Goal: Information Seeking & Learning: Check status

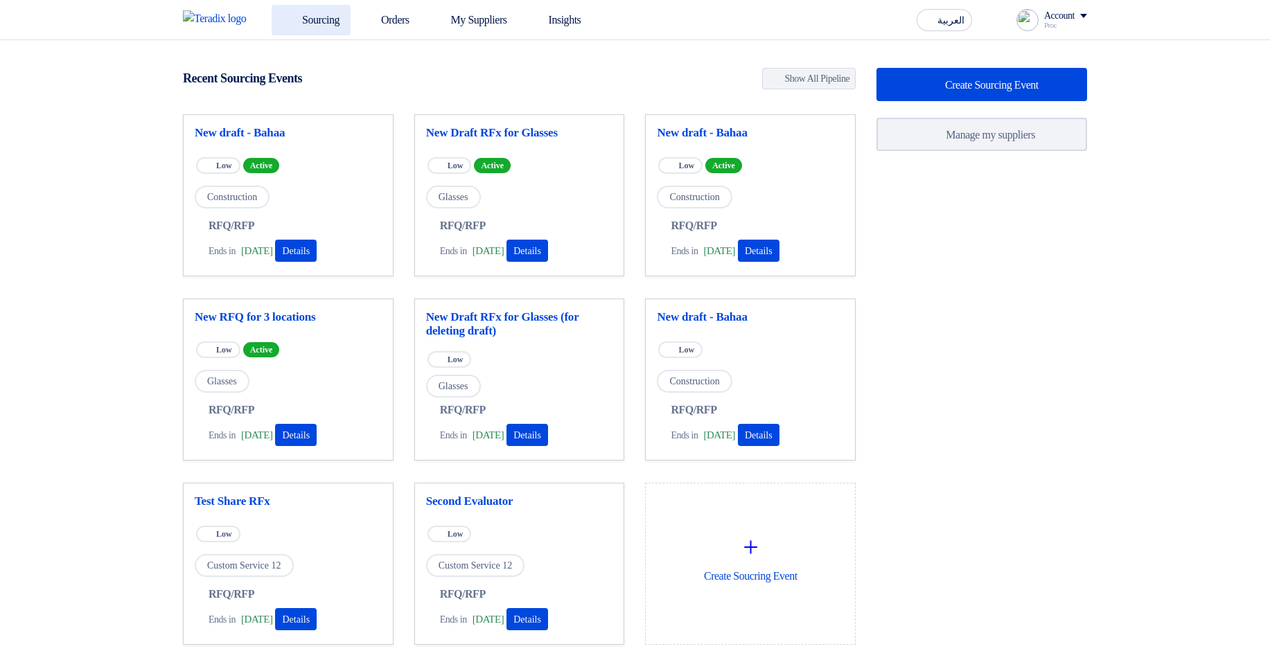
click at [299, 15] on link "Sourcing" at bounding box center [311, 20] width 79 height 30
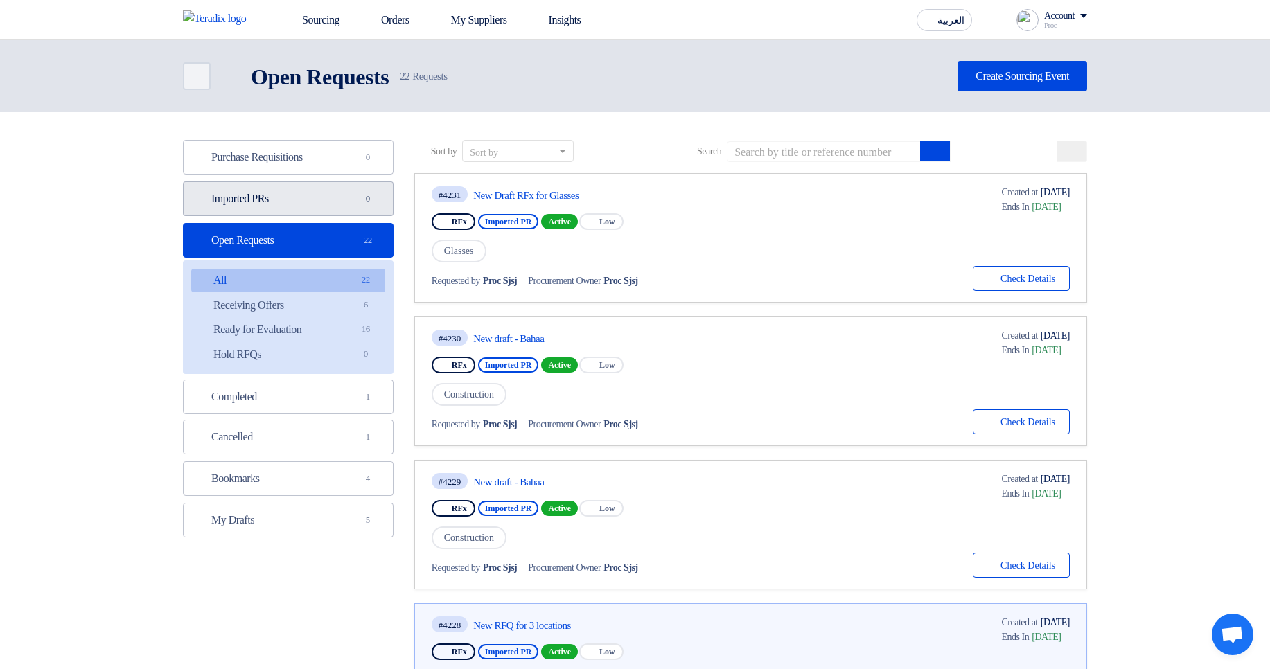
click at [336, 212] on link "Imported PRs Imported PRs 0" at bounding box center [288, 199] width 211 height 35
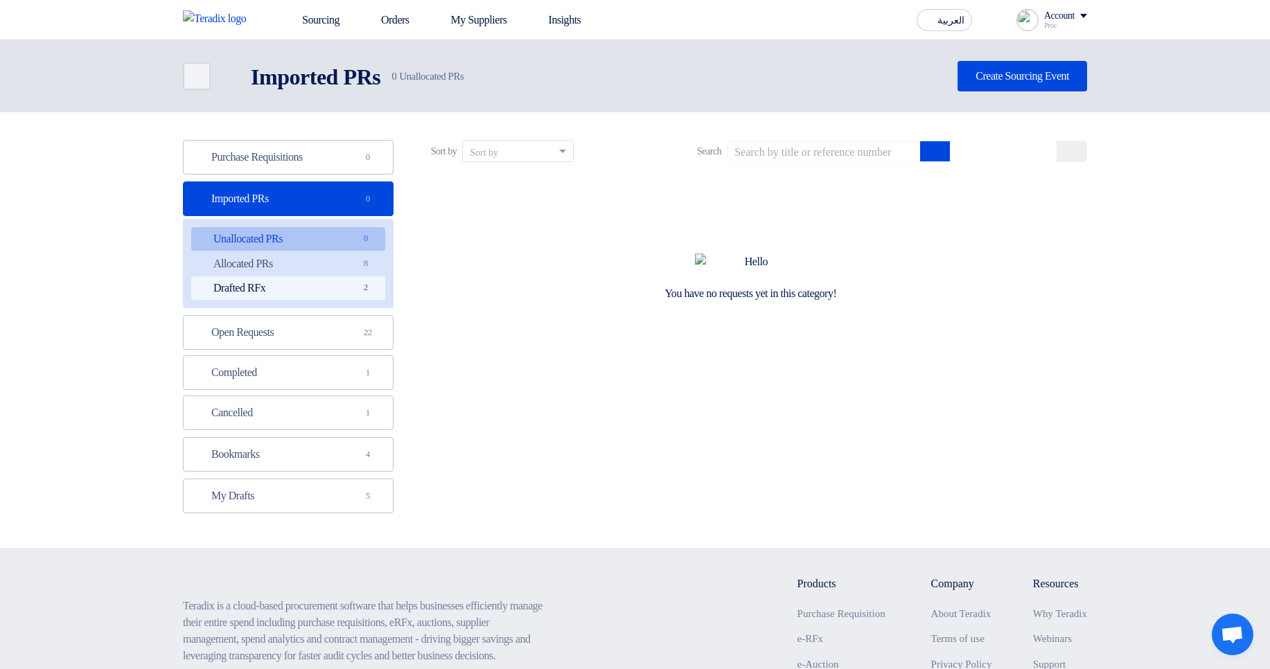
click at [364, 290] on span "2" at bounding box center [366, 288] width 17 height 15
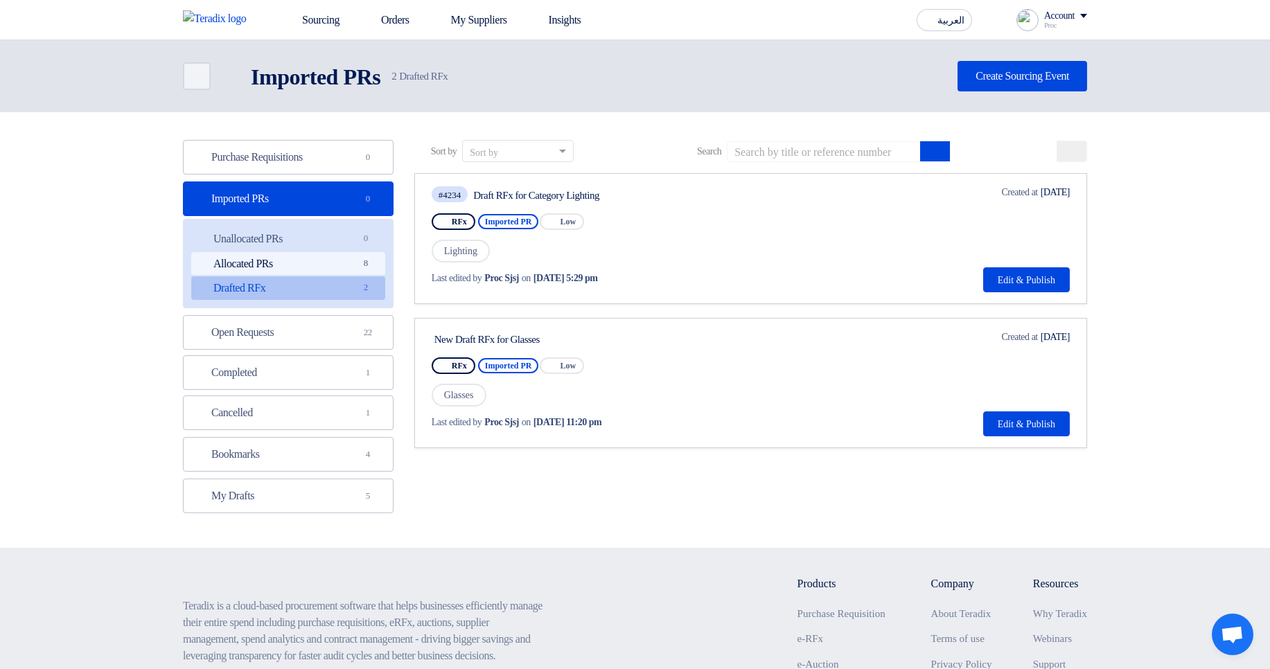
click at [326, 259] on link "Allocated PRs Allocated PRs 8" at bounding box center [288, 264] width 194 height 24
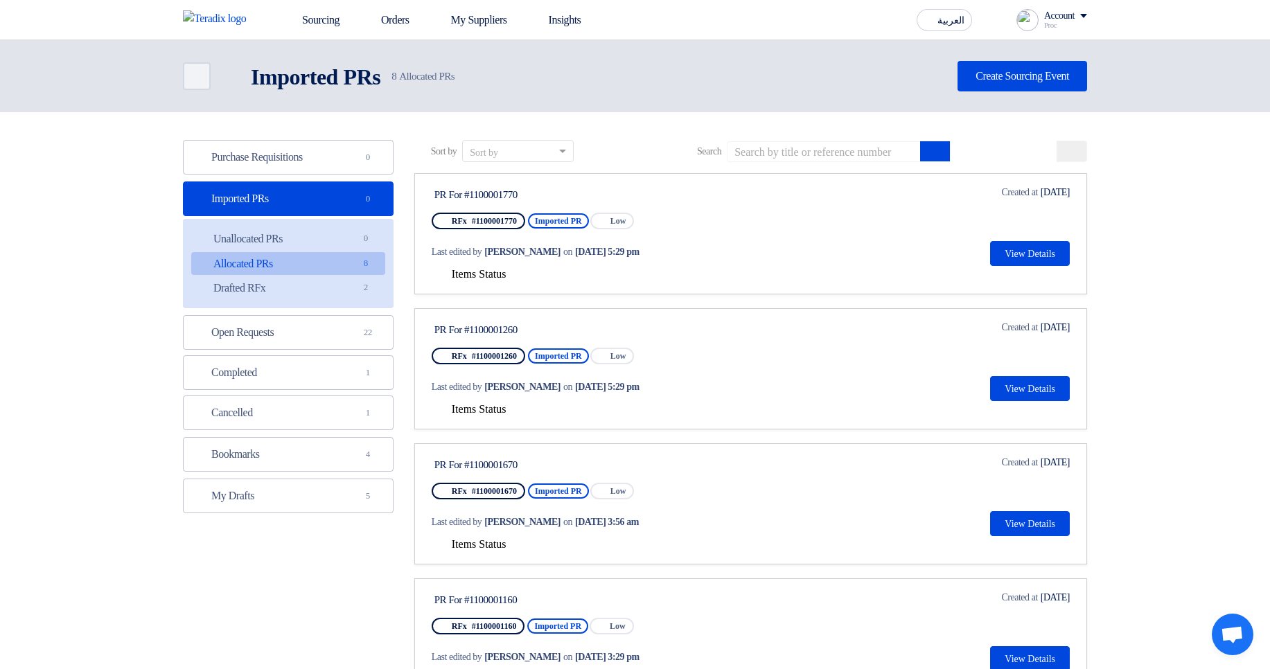
scroll to position [401, 0]
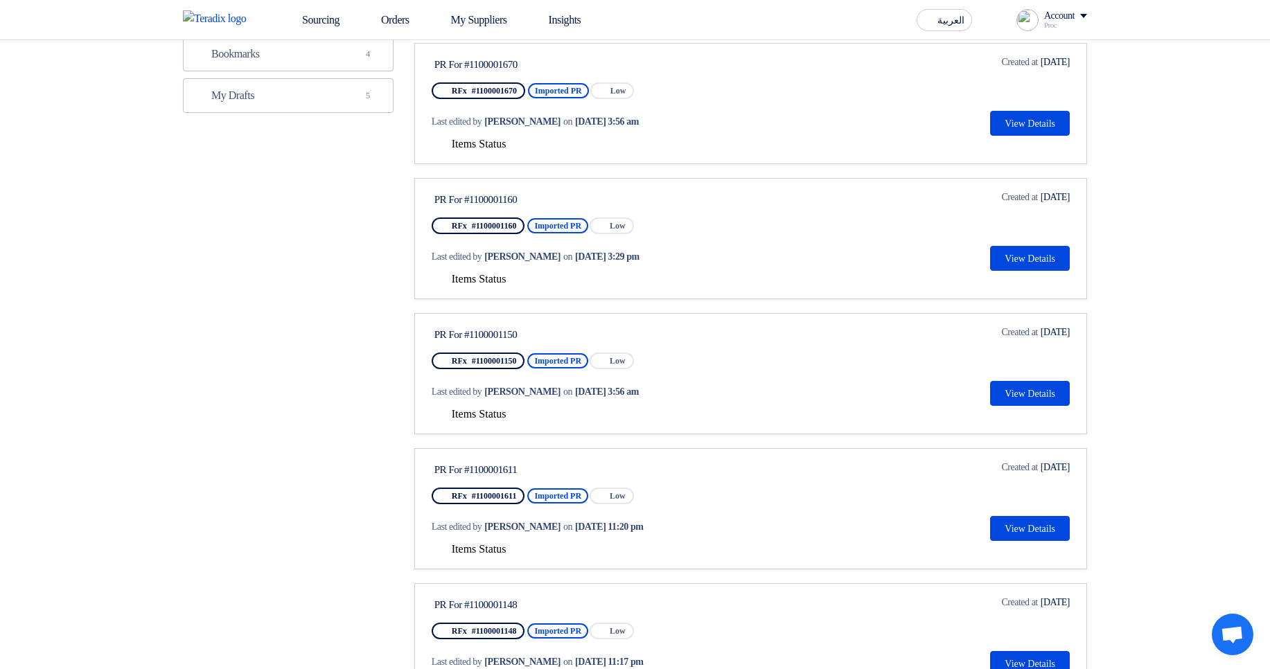
drag, startPoint x: 474, startPoint y: 417, endPoint x: 517, endPoint y: 419, distance: 43.0
click at [473, 418] on span "Items Status" at bounding box center [479, 414] width 55 height 12
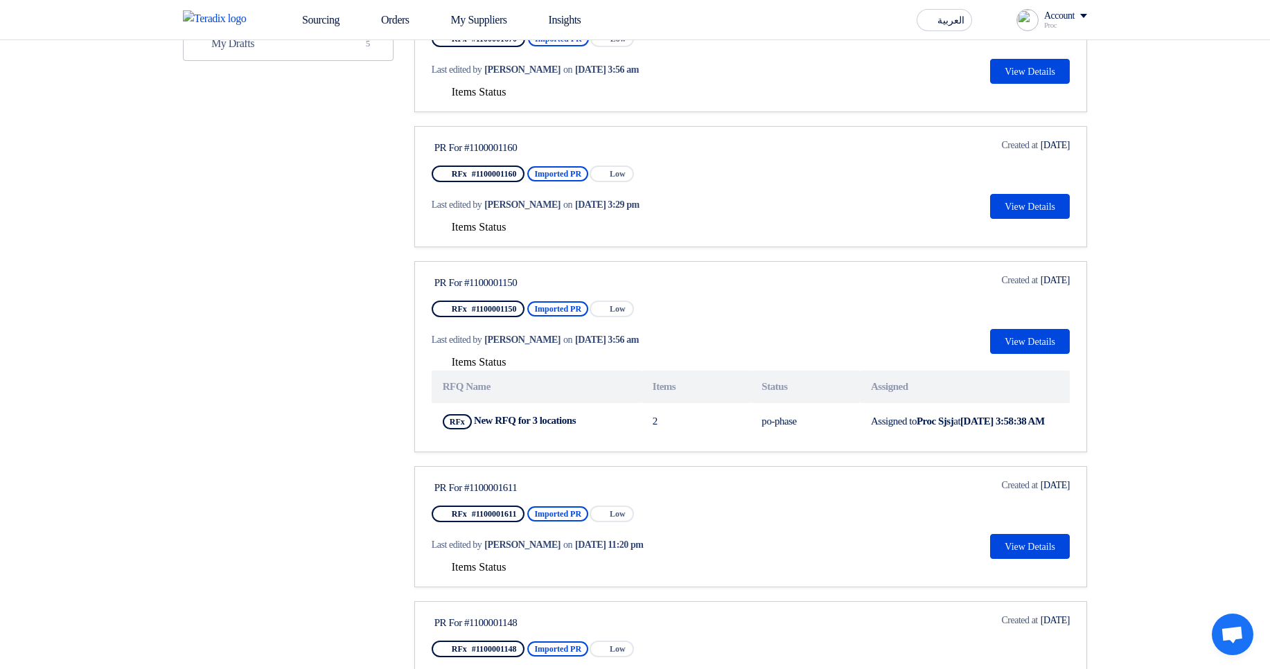
scroll to position [484, 0]
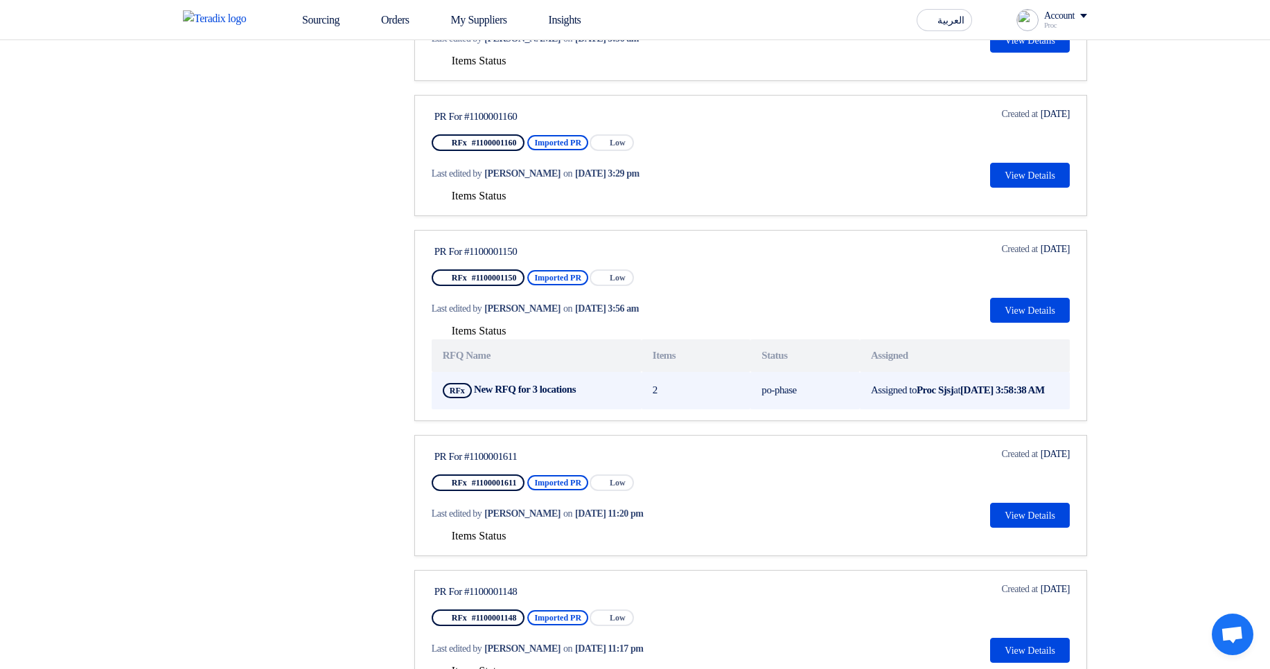
click at [768, 398] on td "po-phase" at bounding box center [804, 390] width 109 height 37
drag, startPoint x: 768, startPoint y: 398, endPoint x: 800, endPoint y: 398, distance: 31.9
click at [800, 398] on td "po-phase" at bounding box center [804, 390] width 109 height 37
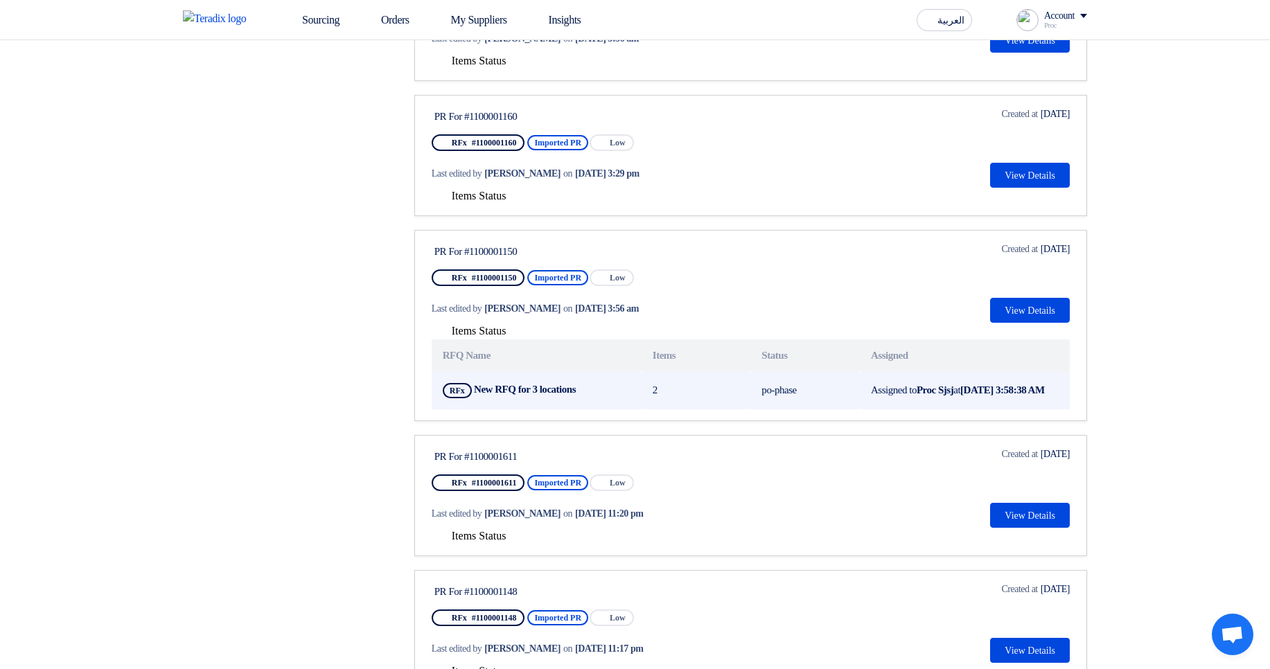
drag, startPoint x: 800, startPoint y: 398, endPoint x: 741, endPoint y: 398, distance: 59.6
click at [761, 398] on td "po-phase" at bounding box center [804, 390] width 109 height 37
click at [513, 394] on b "New RFQ for 3 locations" at bounding box center [525, 389] width 102 height 11
click at [870, 401] on td "Assigned to Proc Sjsj at Aug 22, 2025, 3:58:38 AM" at bounding box center [965, 390] width 210 height 37
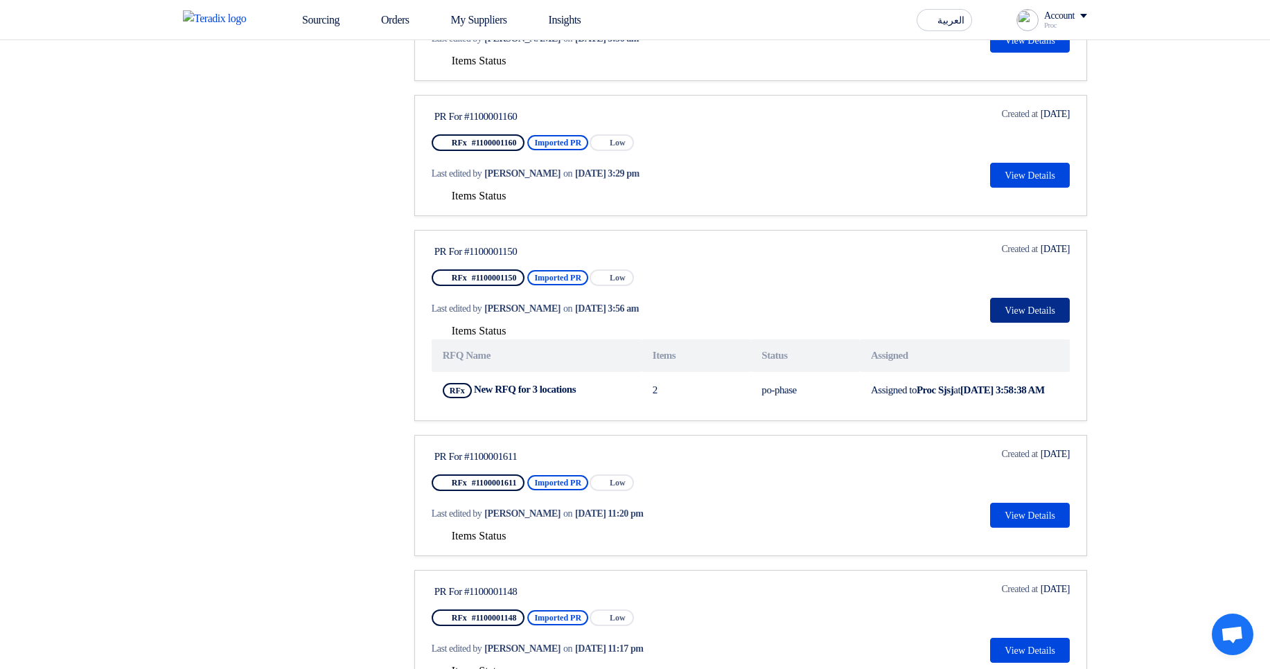
click at [992, 310] on button "View Details" at bounding box center [1030, 310] width 80 height 25
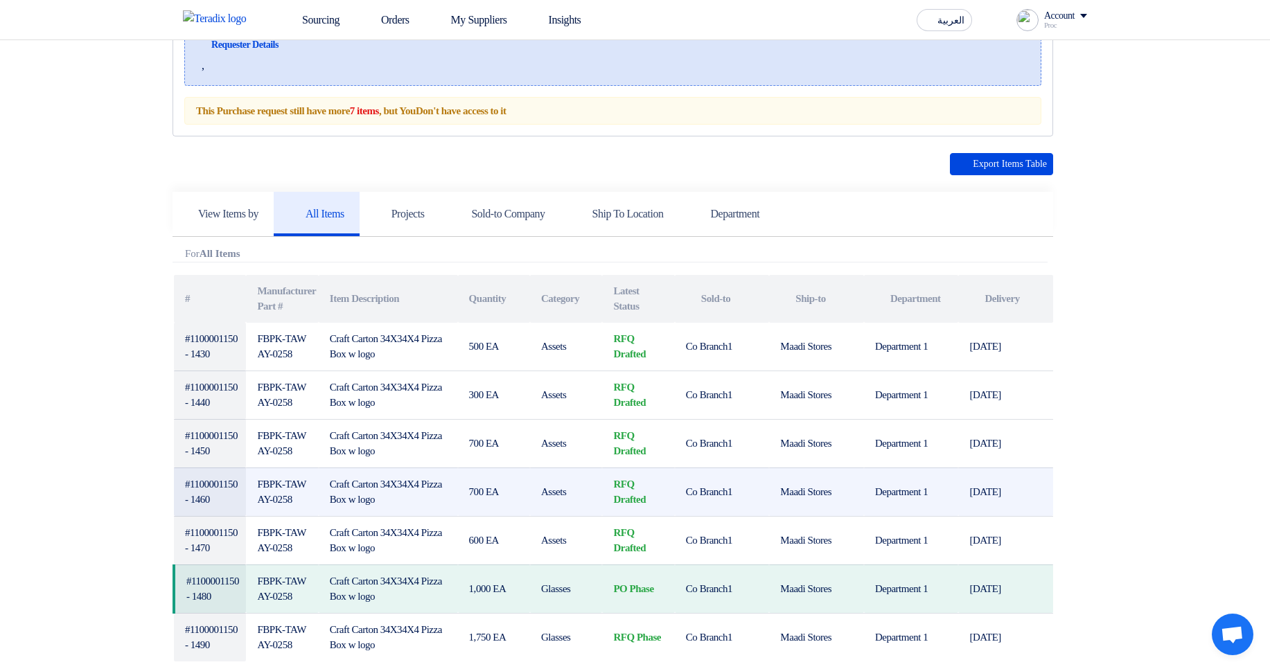
scroll to position [249, 0]
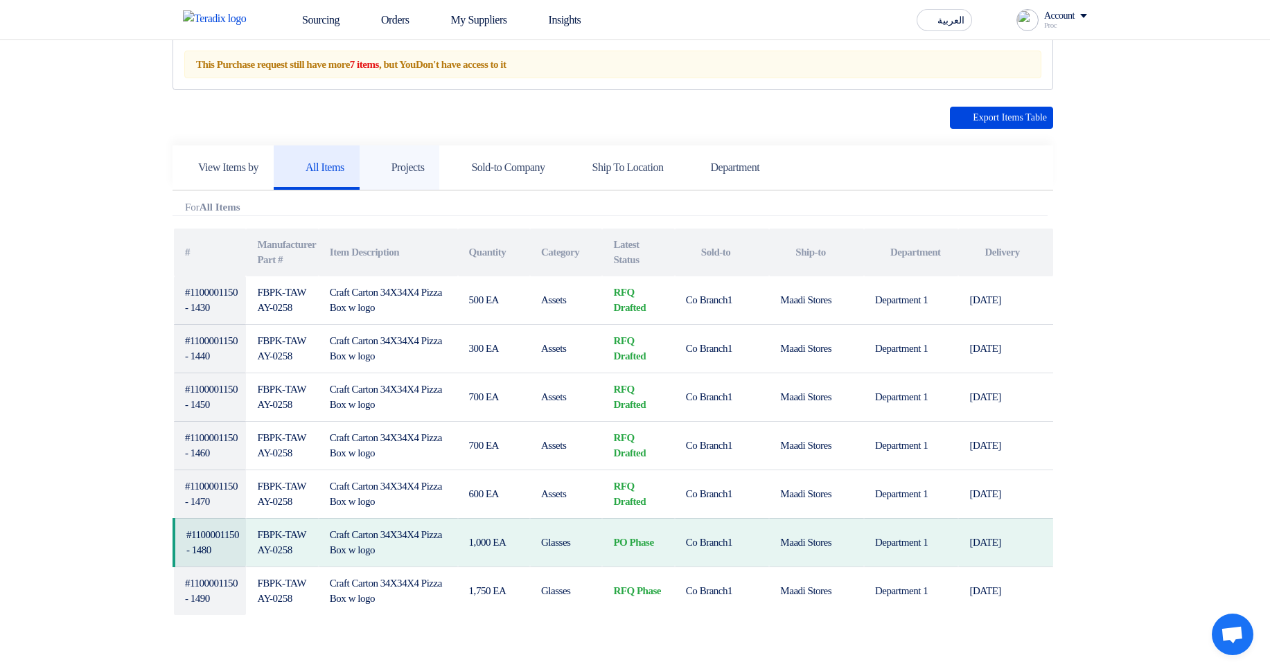
click at [430, 175] on link "Projects" at bounding box center [400, 168] width 80 height 44
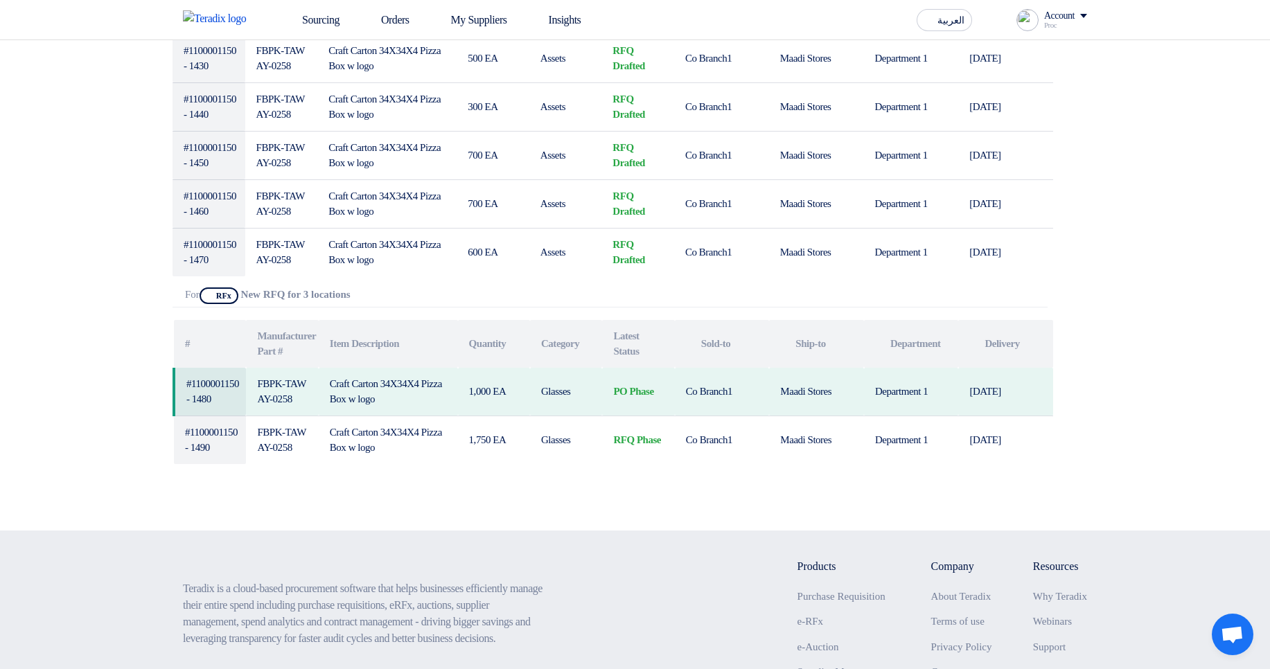
scroll to position [499, 0]
click at [1186, 364] on section "PR For #1100001150 Requester Details , # #" at bounding box center [635, 96] width 1270 height 866
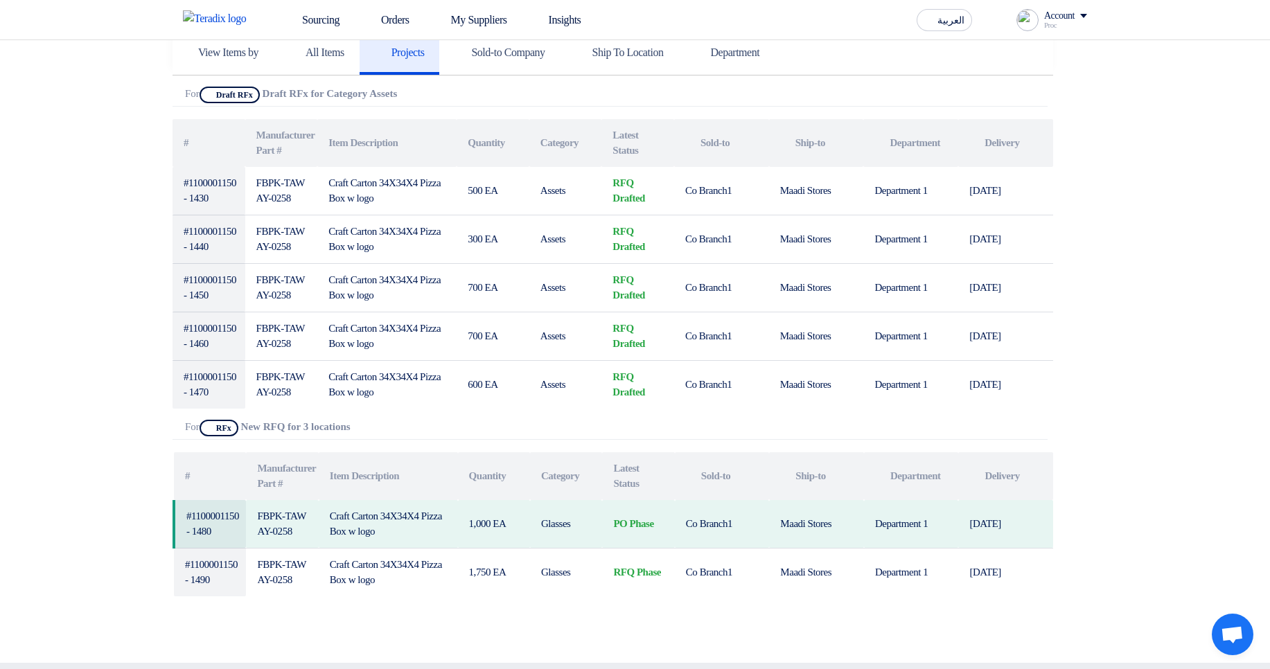
scroll to position [249, 0]
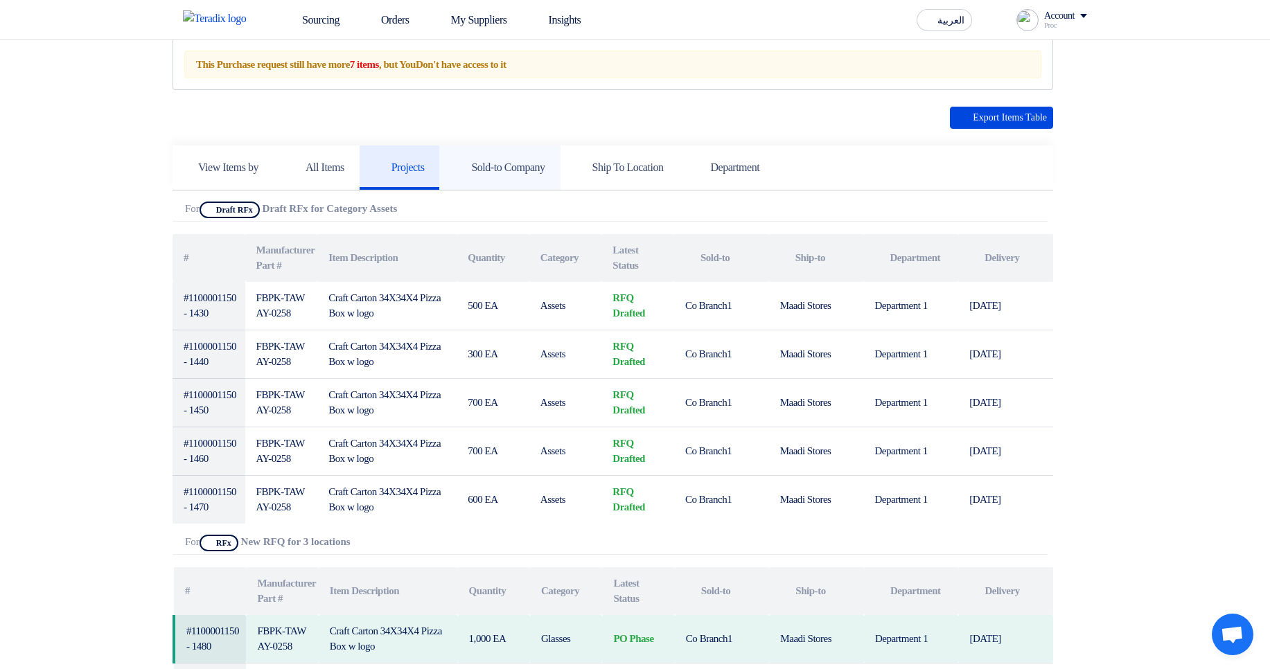
click at [531, 171] on h5 "Sold-to Company" at bounding box center [500, 168] width 90 height 14
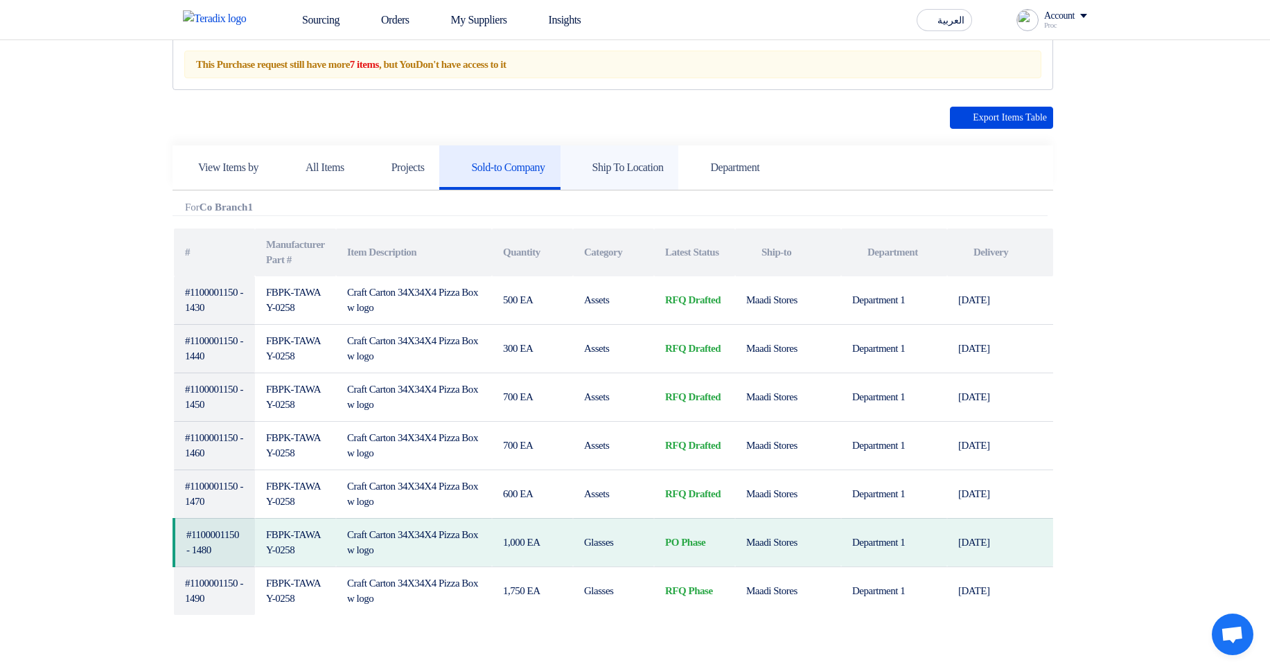
click at [658, 164] on h5 "Ship To Location" at bounding box center [620, 168] width 88 height 14
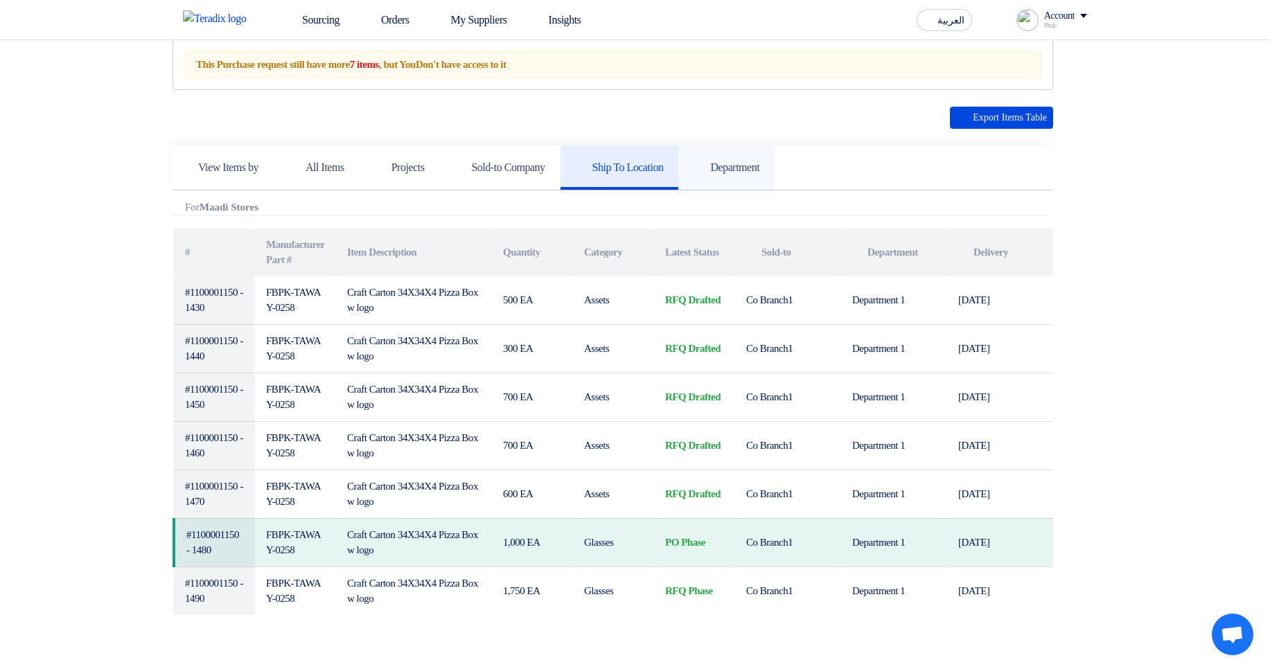
click at [775, 155] on link "Department" at bounding box center [726, 168] width 96 height 44
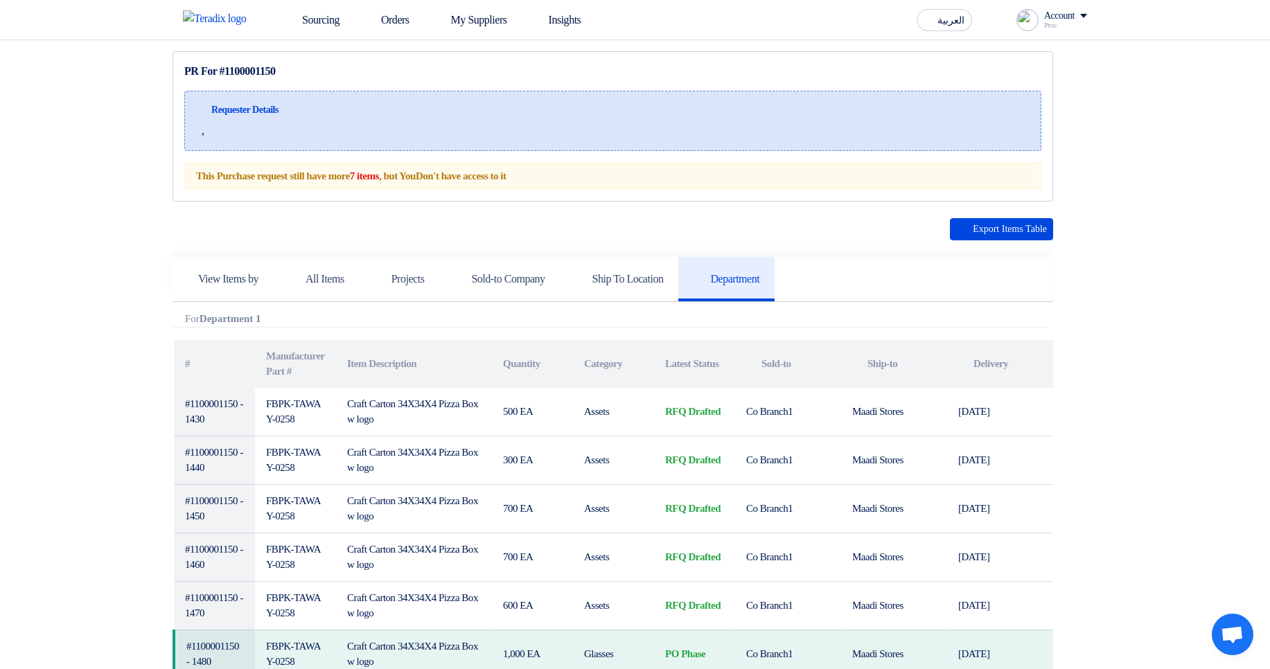
scroll to position [0, 0]
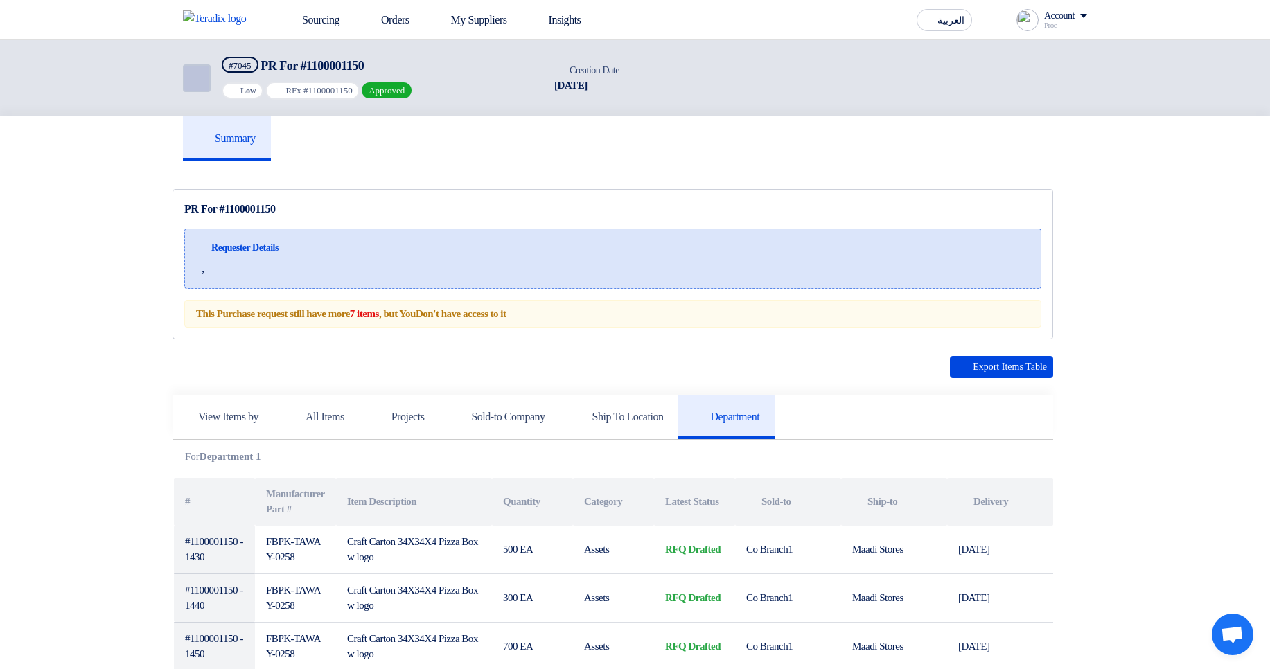
click at [188, 83] on icon "Back" at bounding box center [195, 78] width 17 height 17
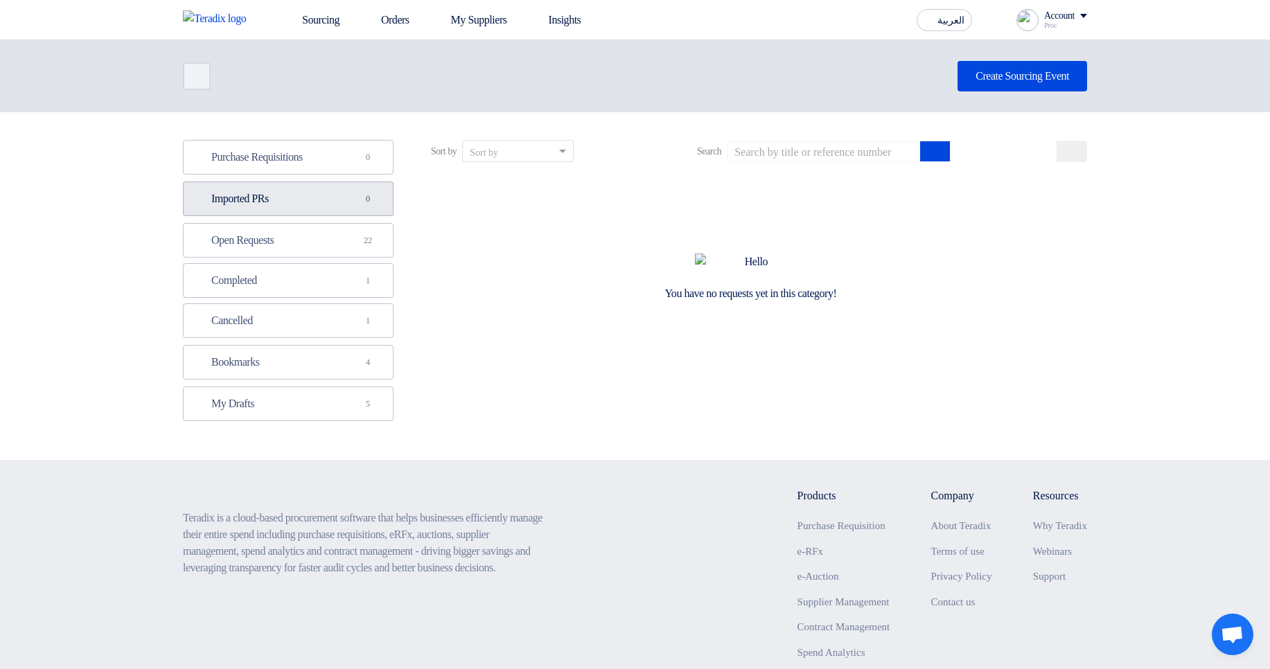
click at [255, 202] on link "Imported PRs Imported PRs 0" at bounding box center [288, 199] width 211 height 35
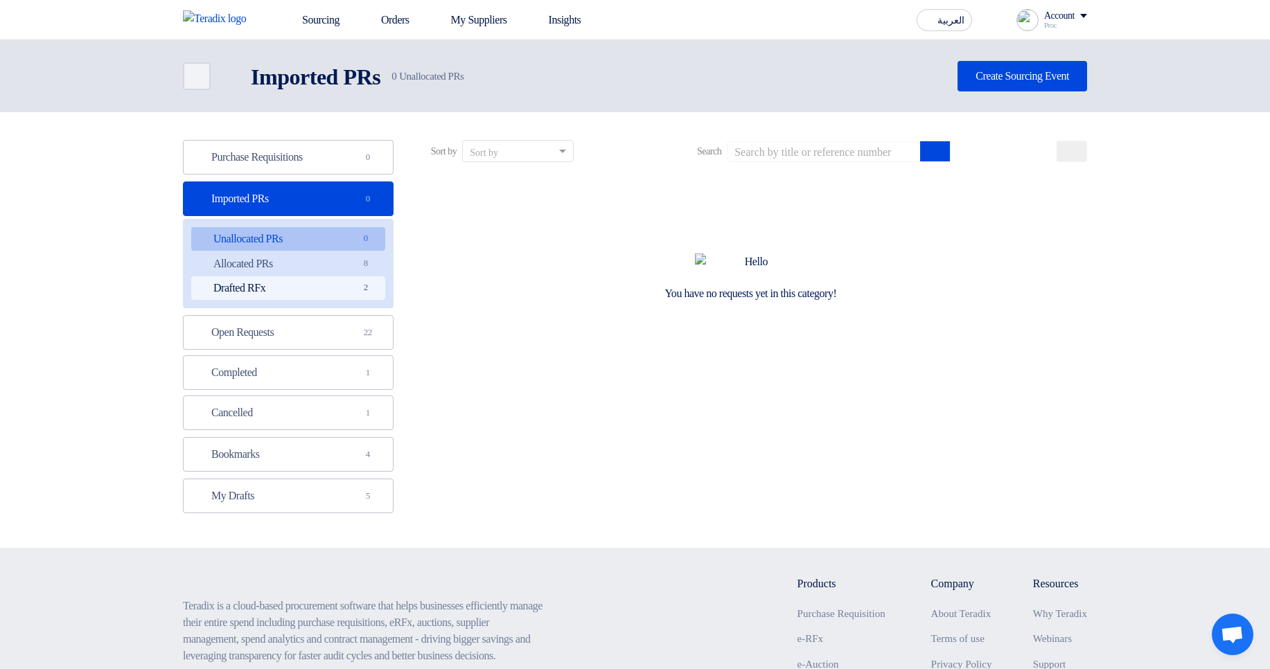
click at [317, 276] on link "Drafted RFx Drafted RFx 2" at bounding box center [288, 288] width 194 height 24
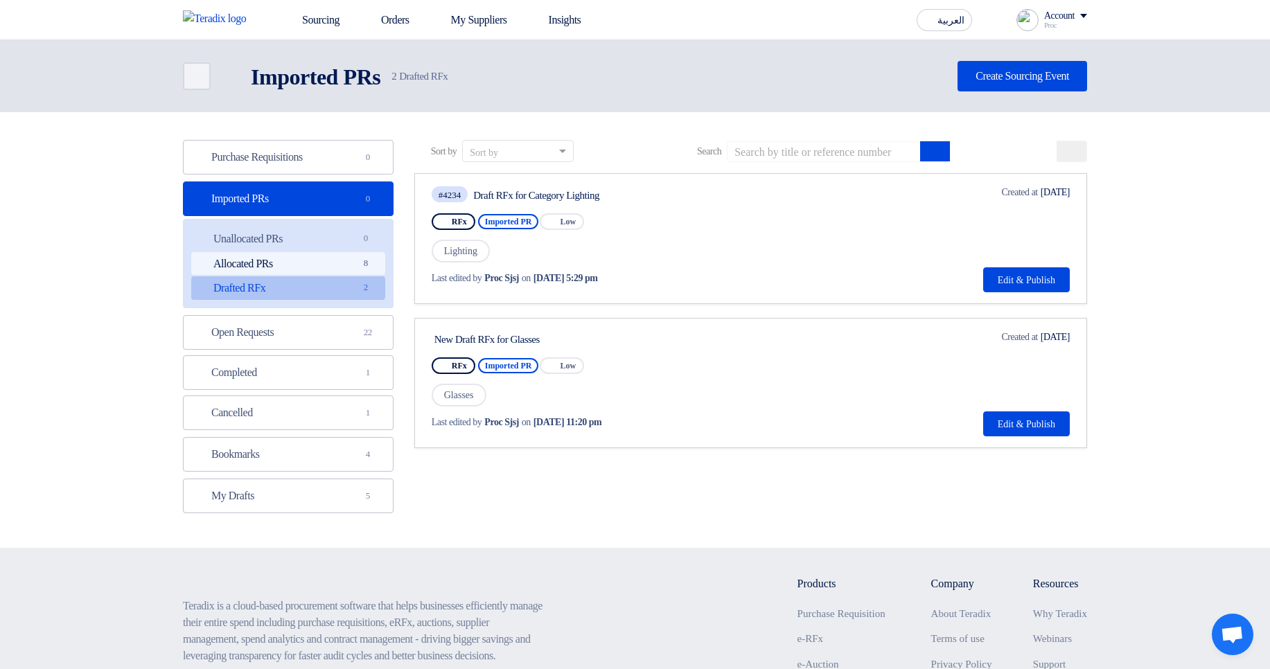
click at [314, 262] on link "Allocated PRs Allocated PRs 8" at bounding box center [288, 264] width 194 height 24
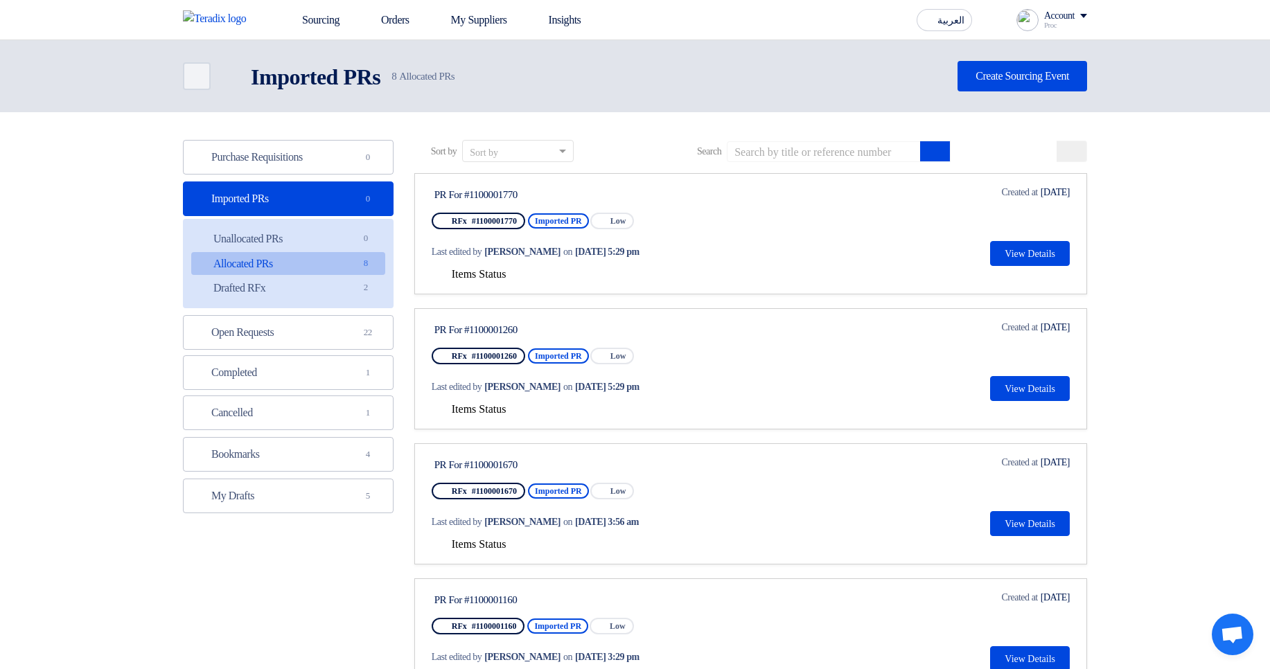
click at [491, 272] on span "Items Status" at bounding box center [479, 274] width 55 height 12
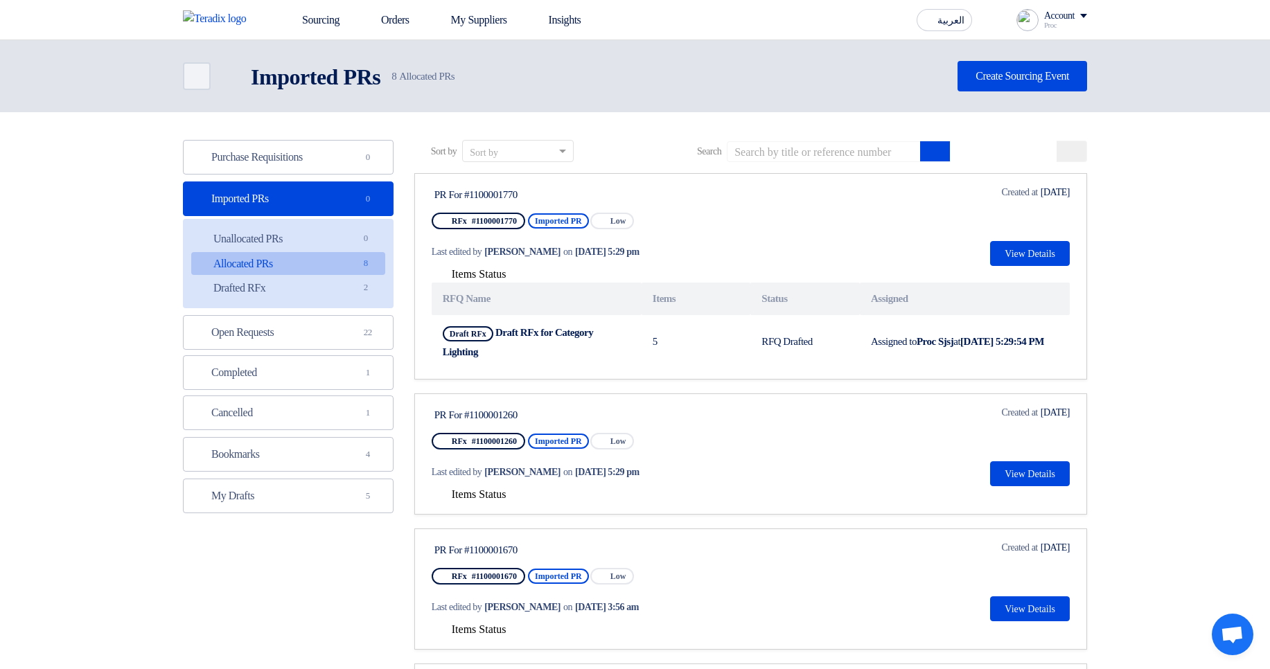
scroll to position [83, 0]
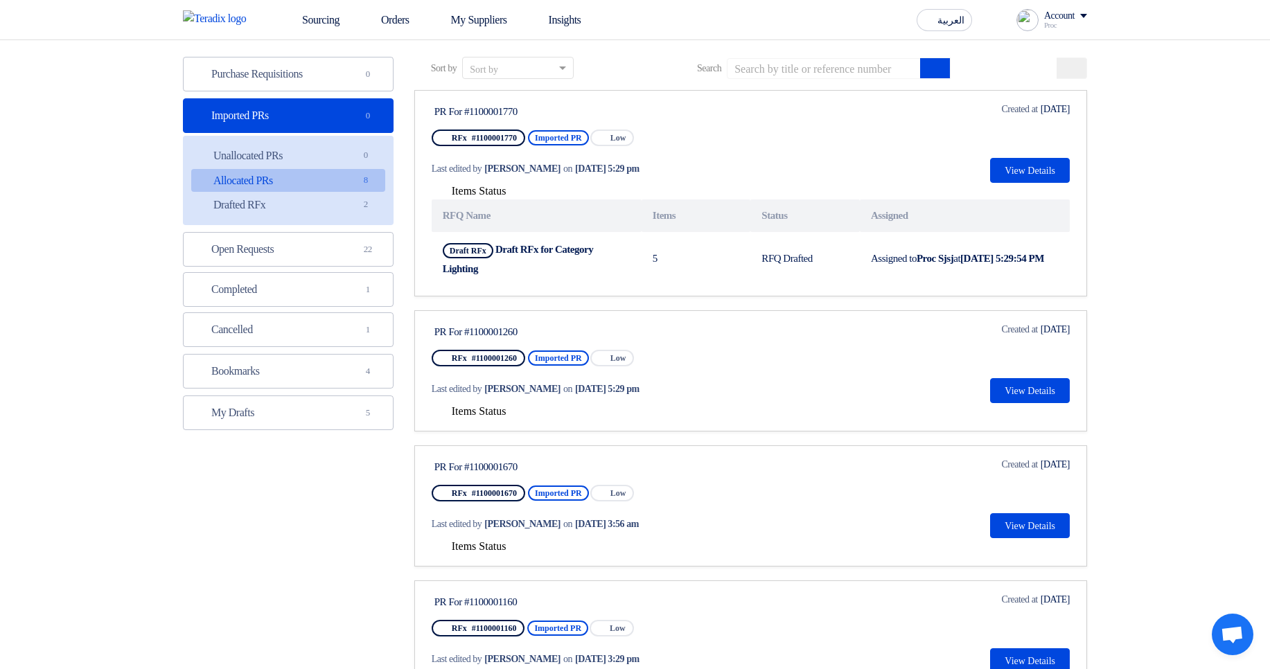
click at [477, 410] on span "Items Status" at bounding box center [479, 411] width 55 height 12
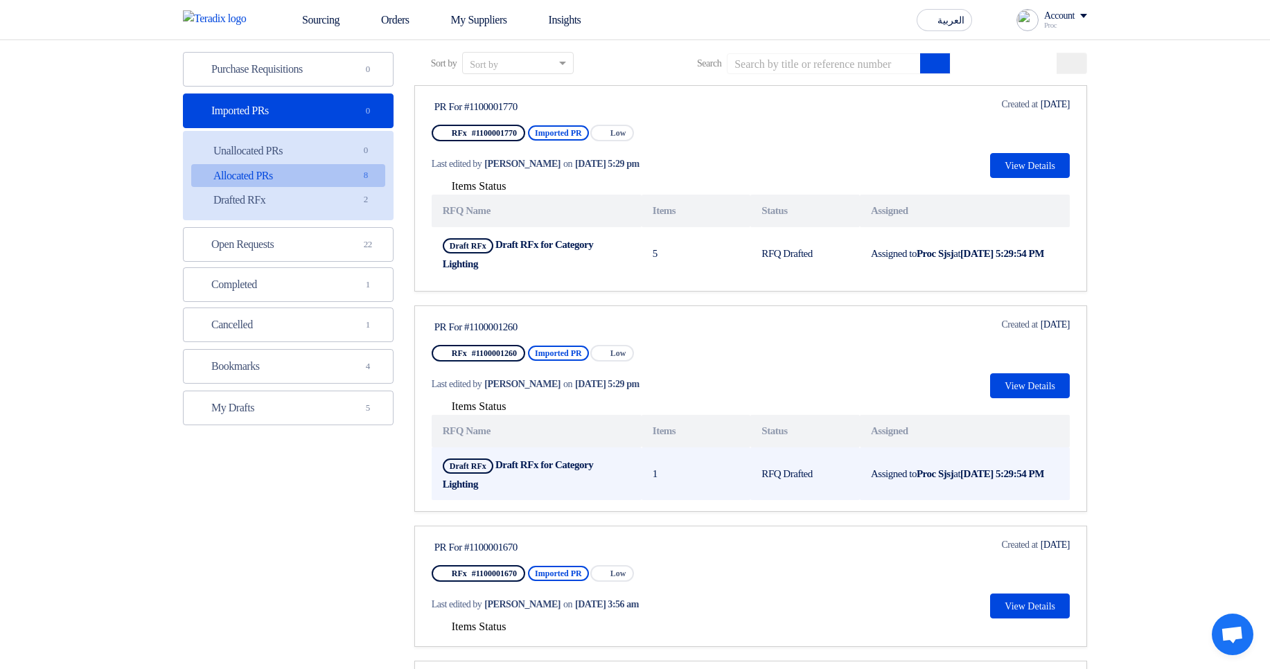
scroll to position [249, 0]
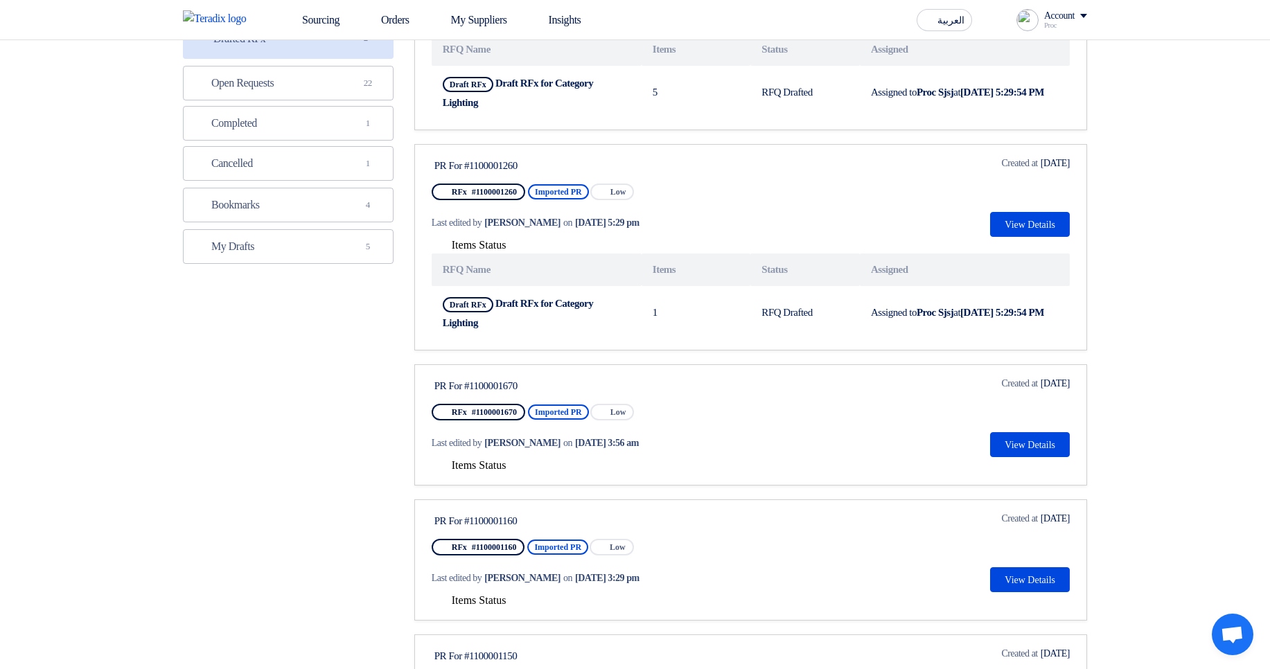
click at [480, 466] on span "Items Status" at bounding box center [479, 465] width 55 height 12
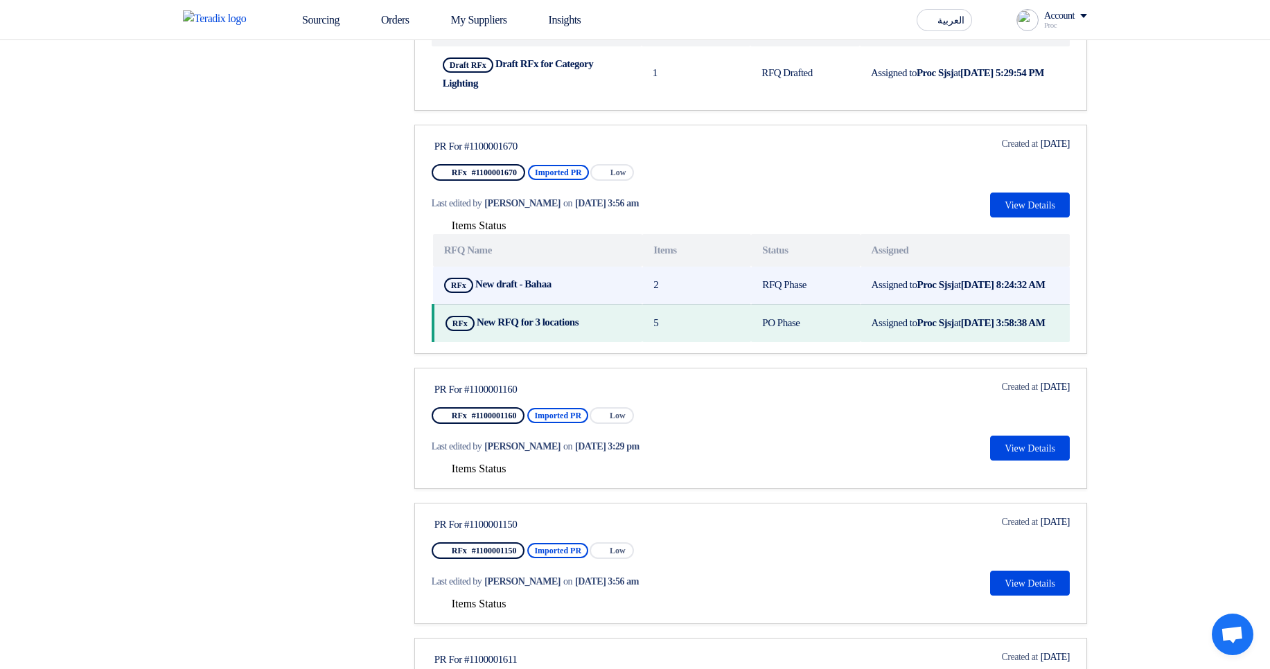
scroll to position [499, 0]
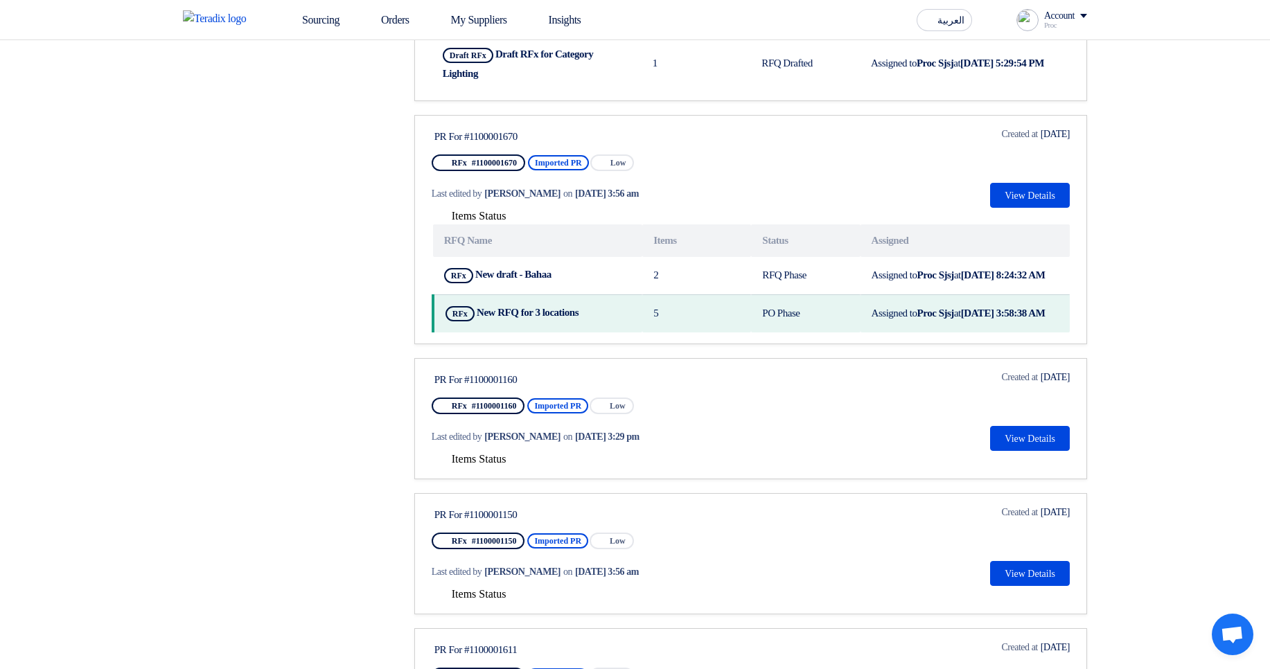
click at [1223, 350] on section "Purchase Requisitions Purchase Requisitions 0 Imported PRs Imported PRs 0 Unall…" at bounding box center [635, 337] width 1270 height 1448
click at [477, 465] on span "Items Status" at bounding box center [479, 459] width 55 height 12
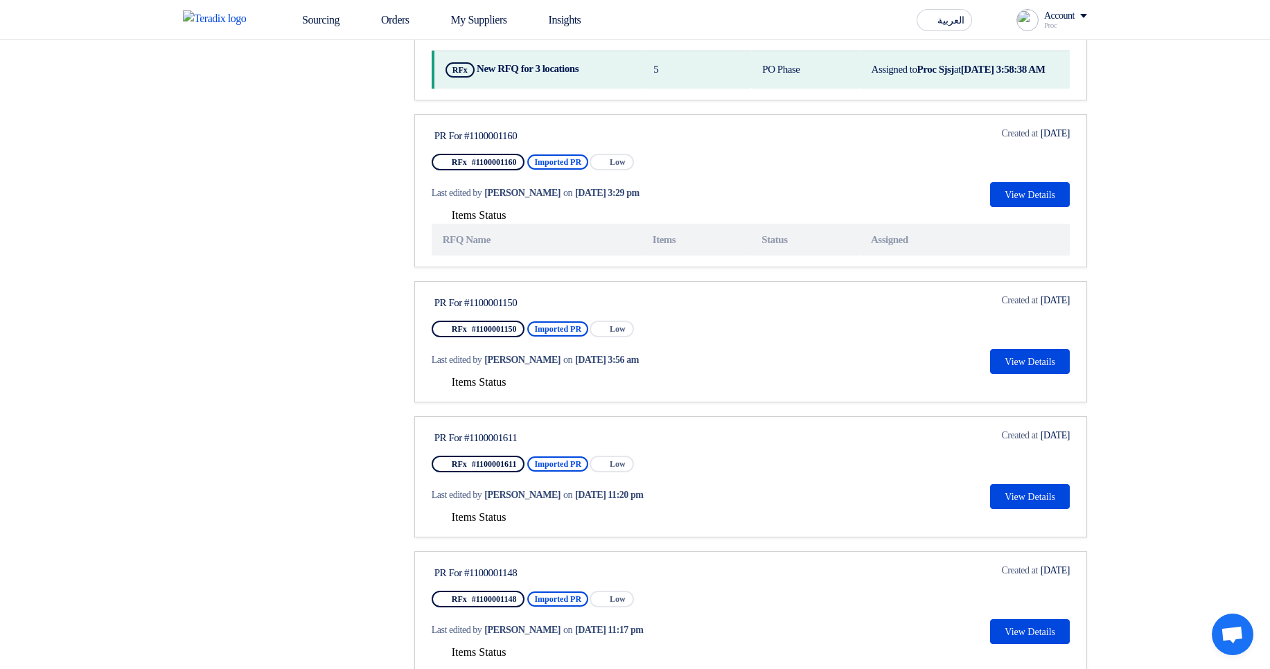
scroll to position [748, 0]
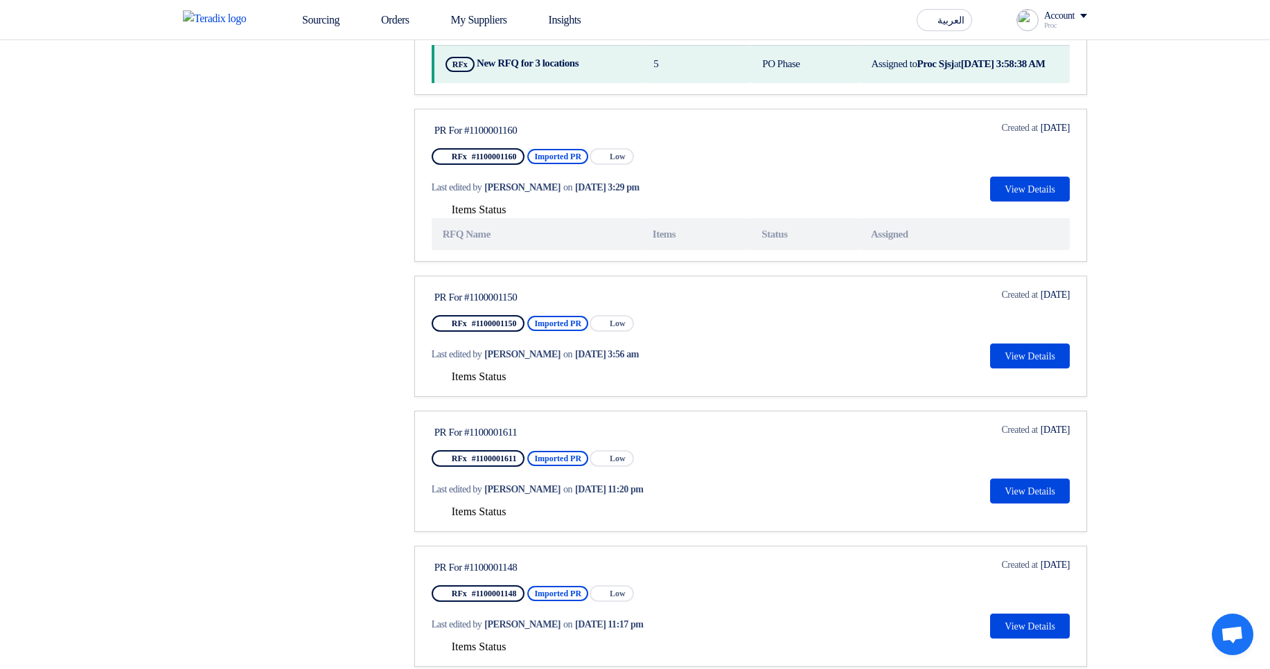
click at [453, 382] on span "Items Status" at bounding box center [479, 377] width 55 height 12
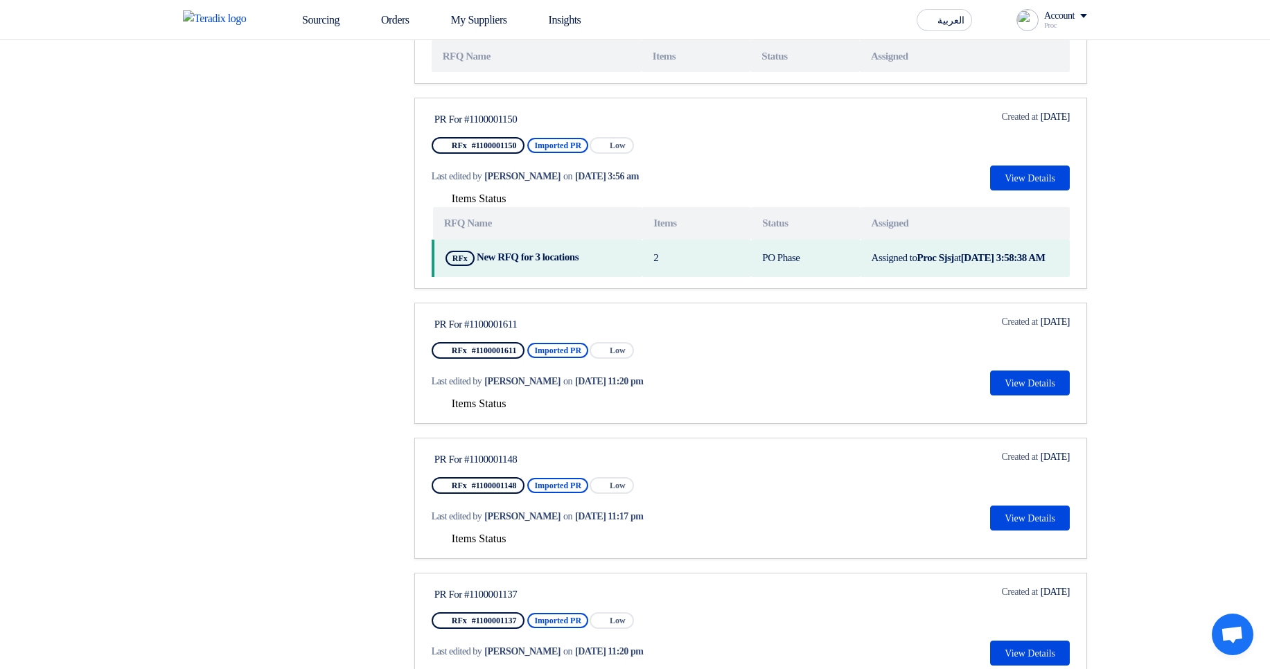
scroll to position [998, 0]
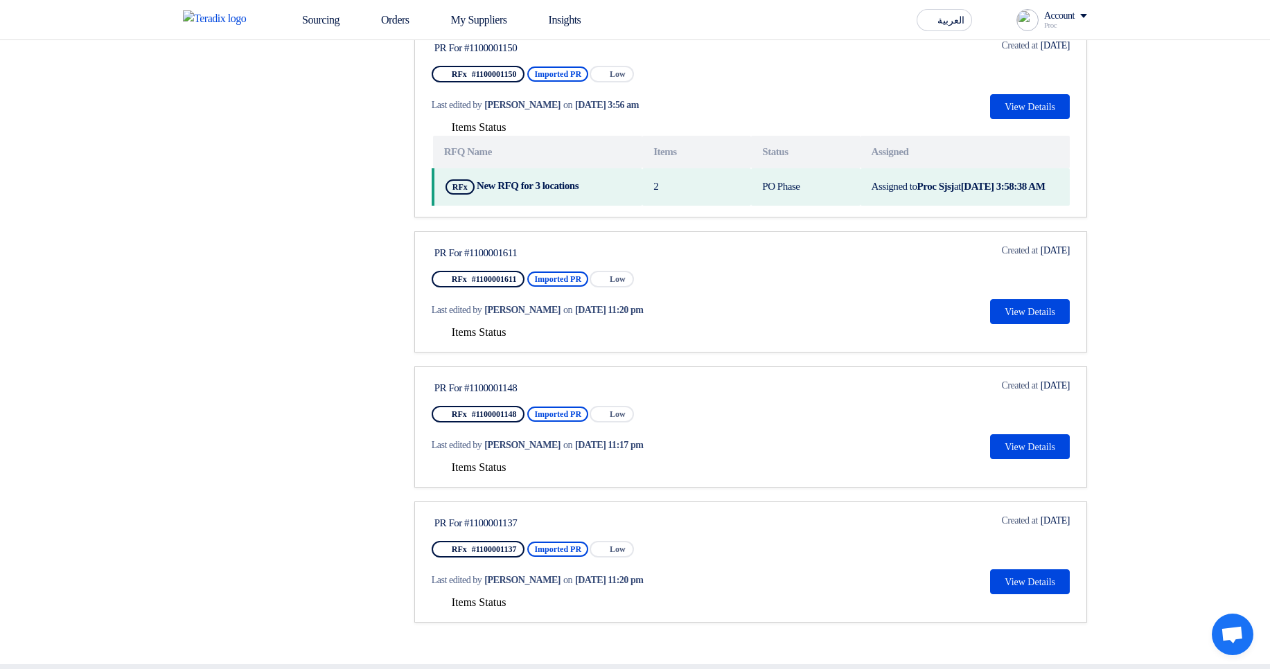
click at [507, 338] on span "Items Status" at bounding box center [479, 332] width 55 height 12
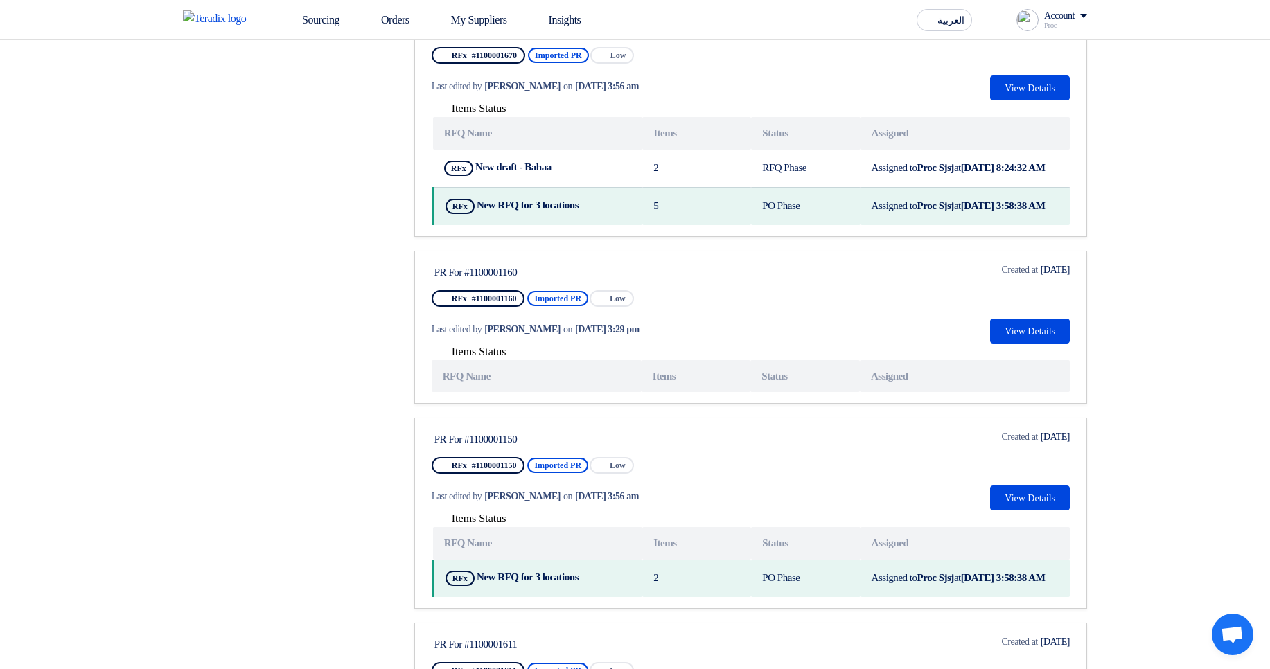
scroll to position [582, 0]
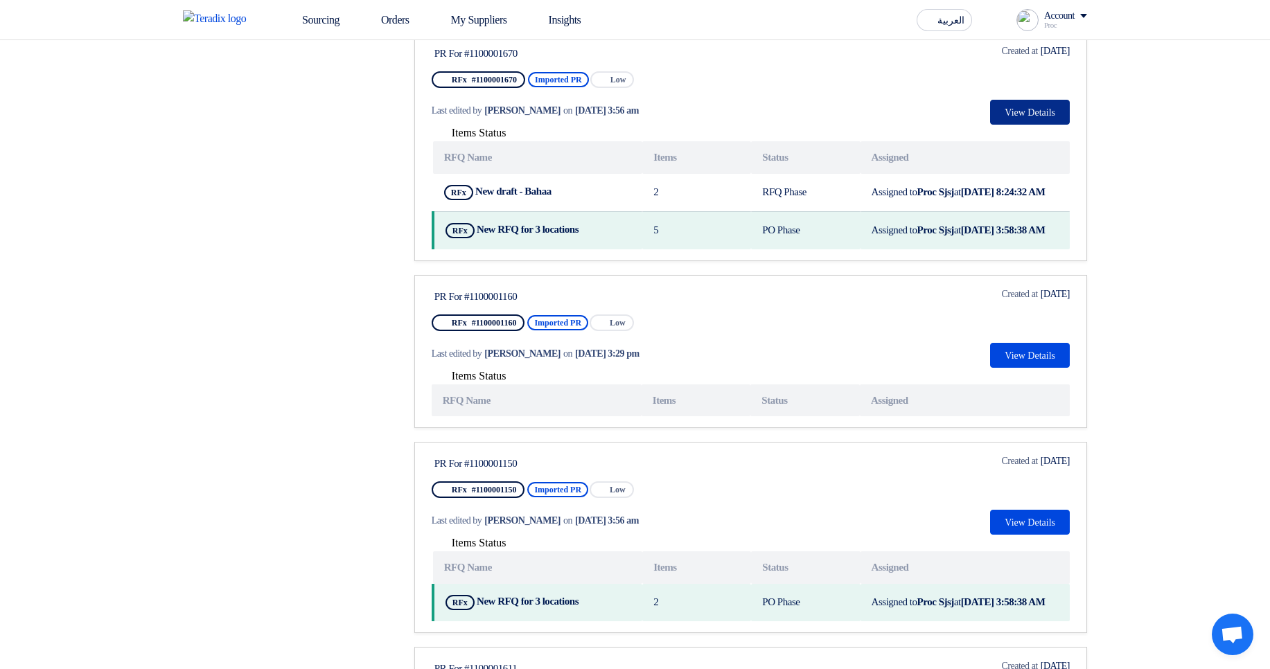
click at [1035, 106] on button "View Details" at bounding box center [1030, 112] width 80 height 25
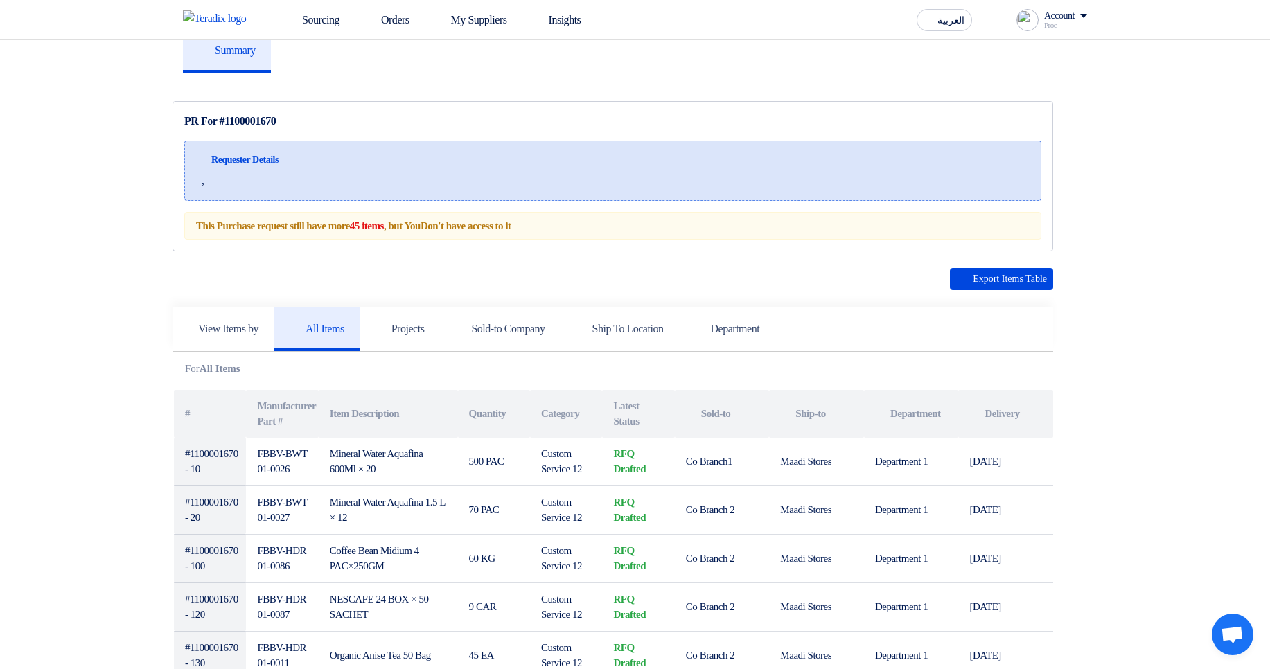
scroll to position [85, 0]
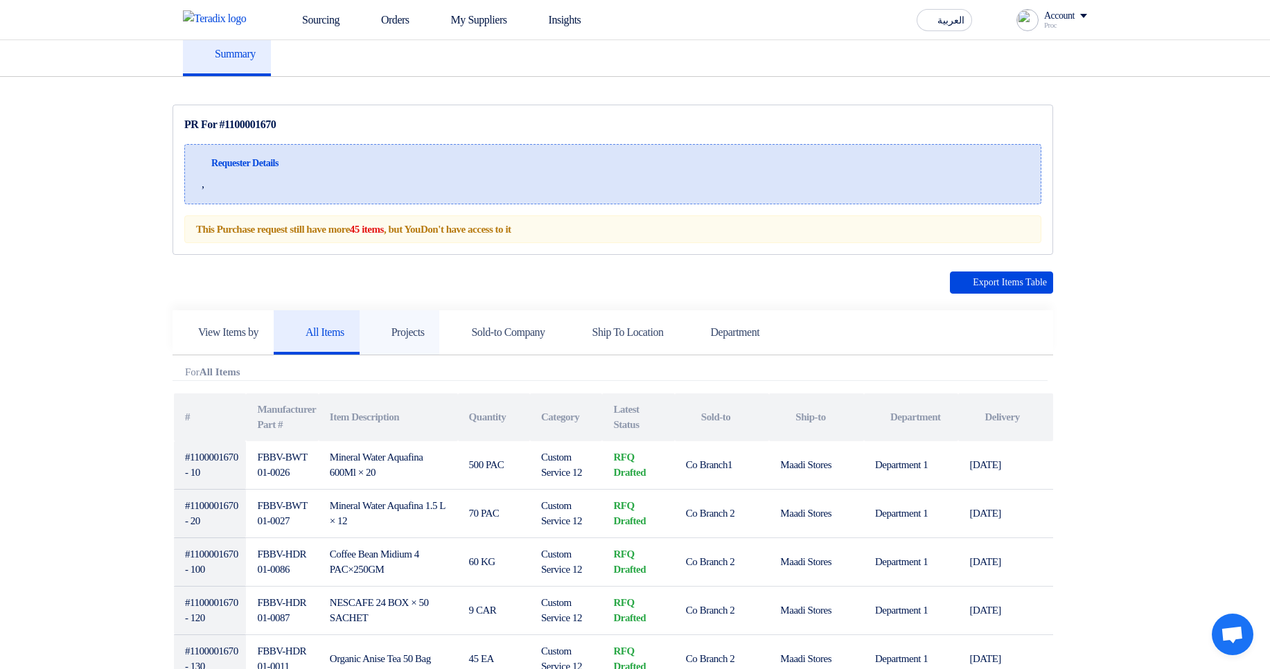
click at [389, 325] on icon at bounding box center [382, 332] width 14 height 14
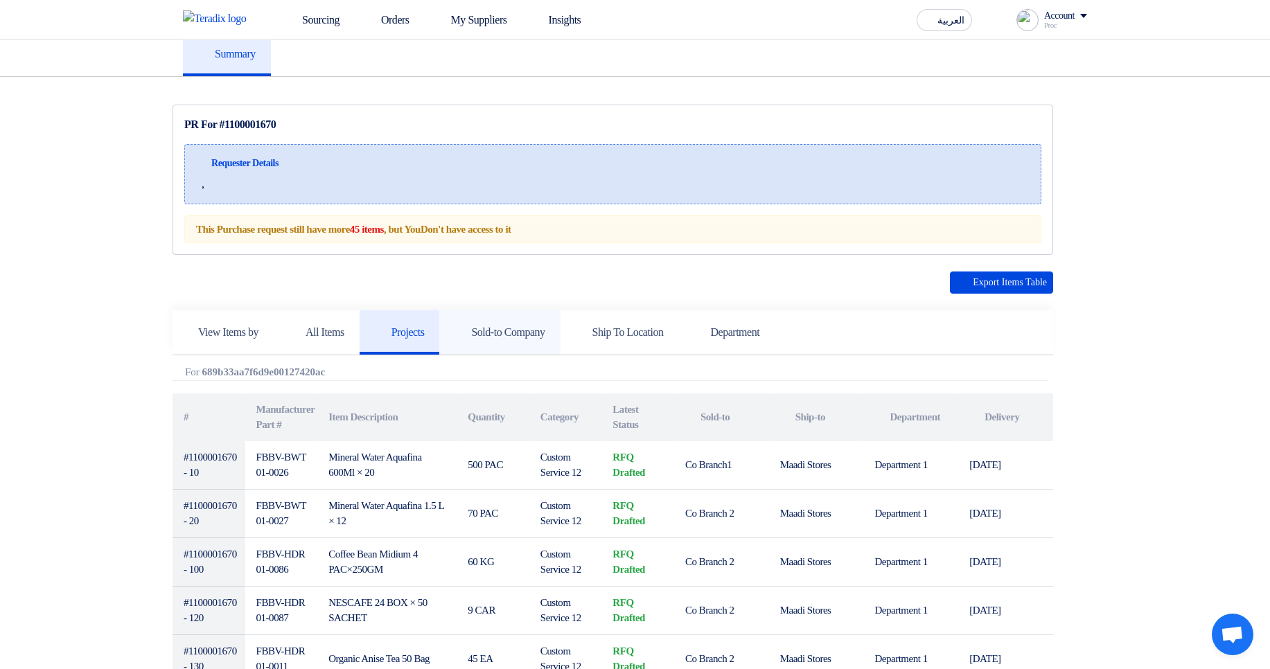
click at [508, 350] on link "Sold-to Company" at bounding box center [499, 332] width 121 height 44
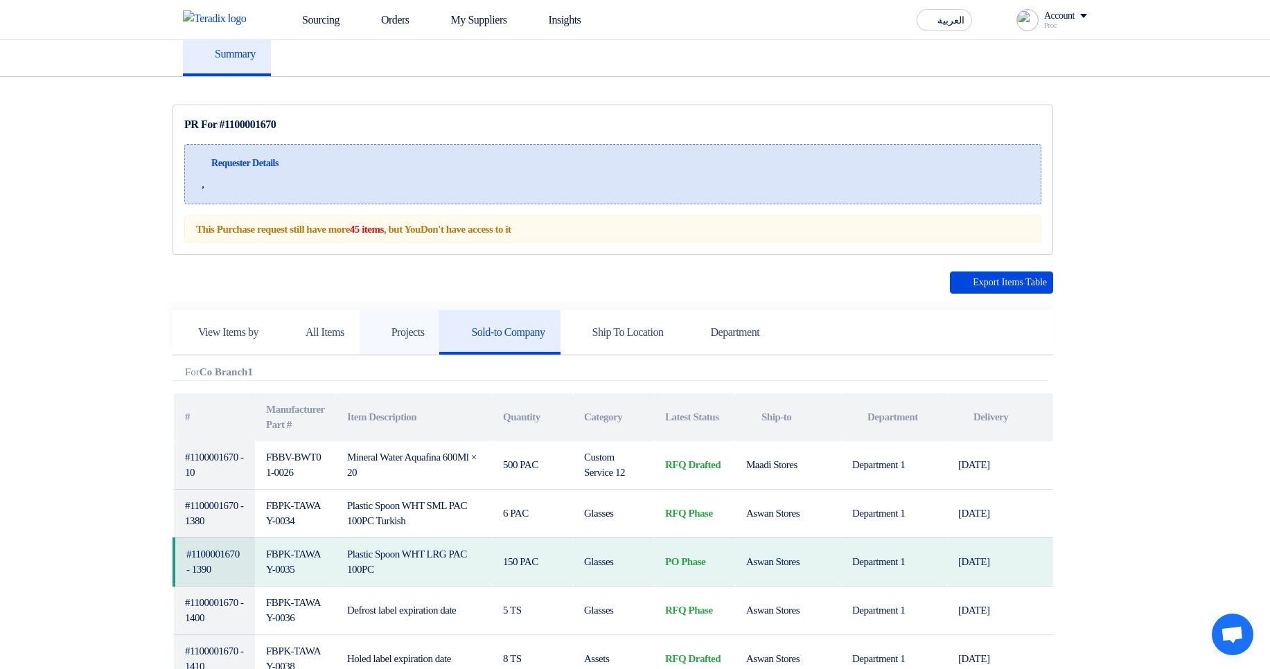
click at [425, 338] on h5 "Projects" at bounding box center [400, 333] width 50 height 14
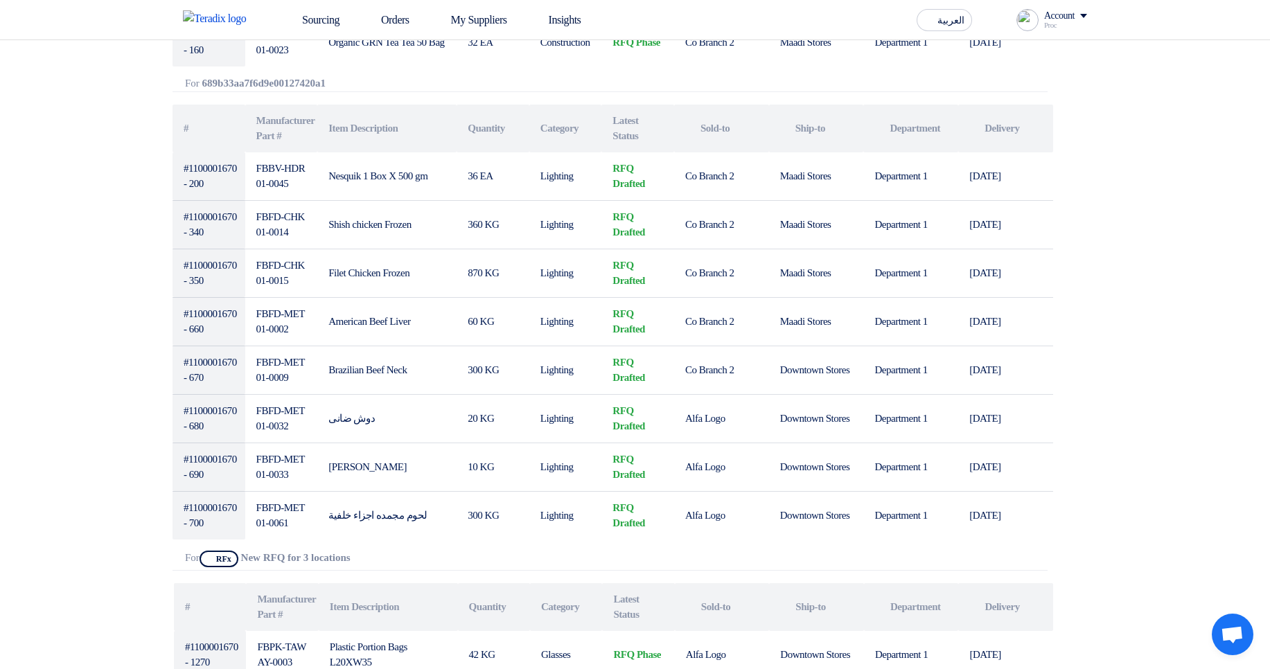
scroll to position [916, 0]
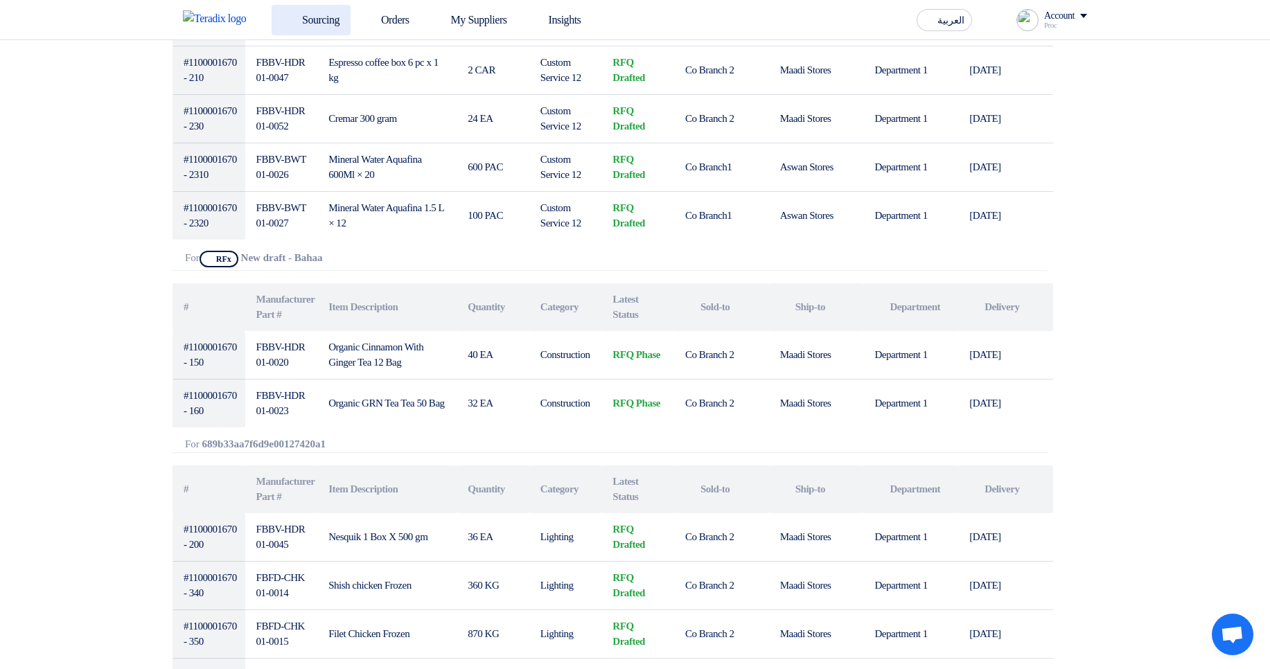
click at [292, 34] on link "Sourcing" at bounding box center [311, 20] width 79 height 30
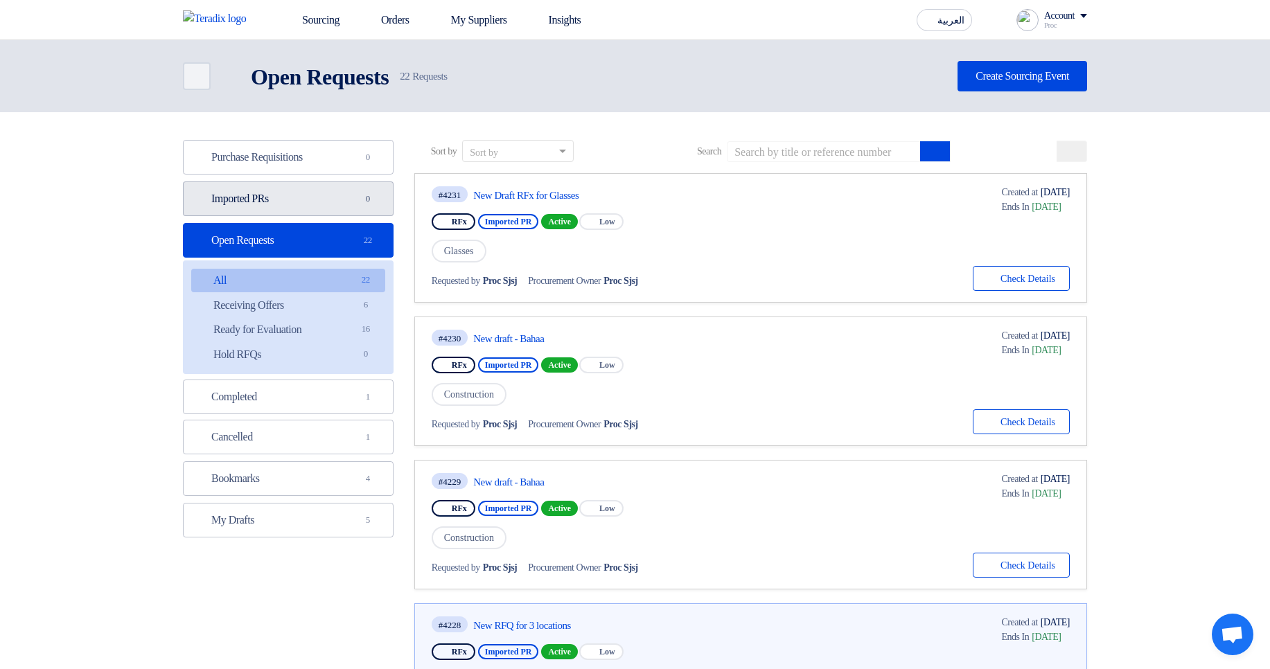
click at [326, 201] on link "Imported PRs Imported PRs 0" at bounding box center [288, 199] width 211 height 35
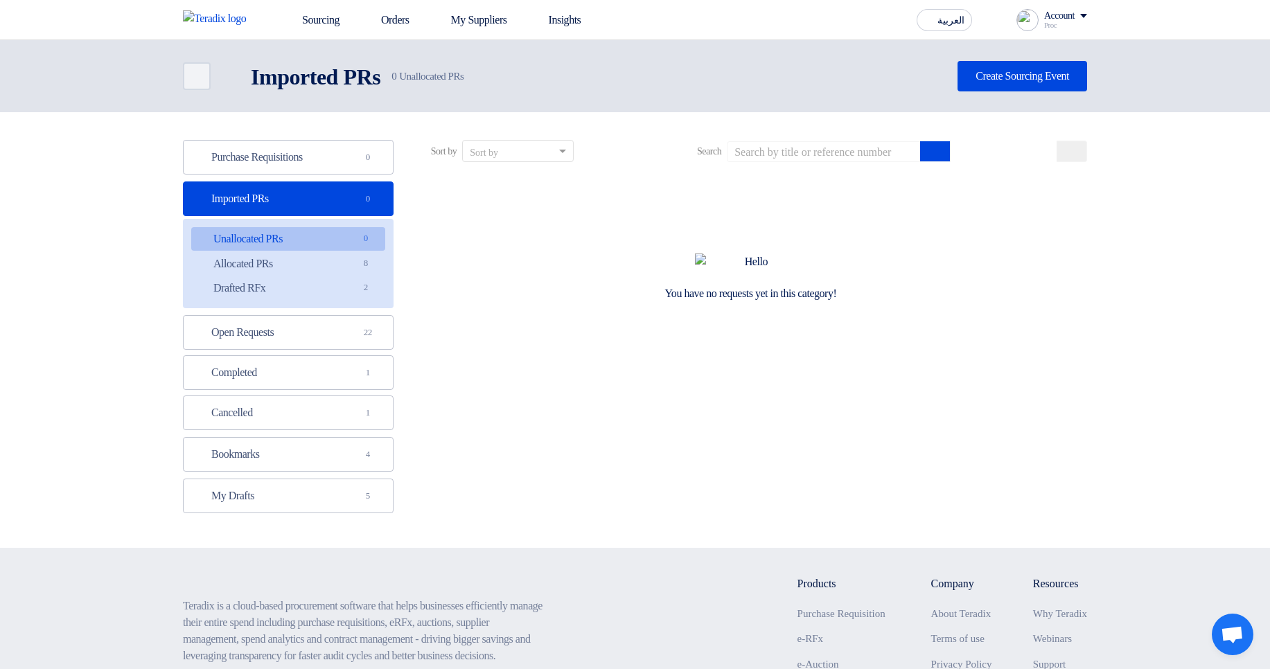
click at [333, 240] on link "Unallocated PRs Unallocated PRs 0" at bounding box center [288, 239] width 194 height 24
click at [347, 267] on link "Allocated PRs Allocated PRs 8" at bounding box center [288, 264] width 194 height 24
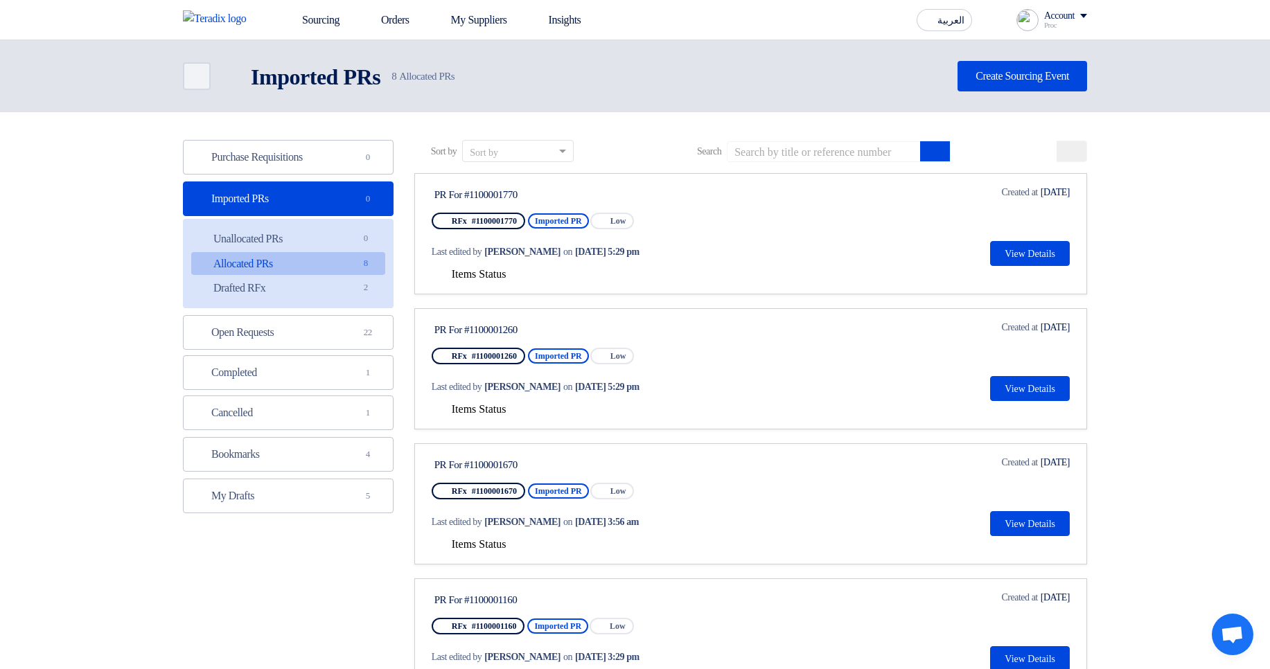
click at [461, 274] on span "Items Status" at bounding box center [479, 274] width 55 height 12
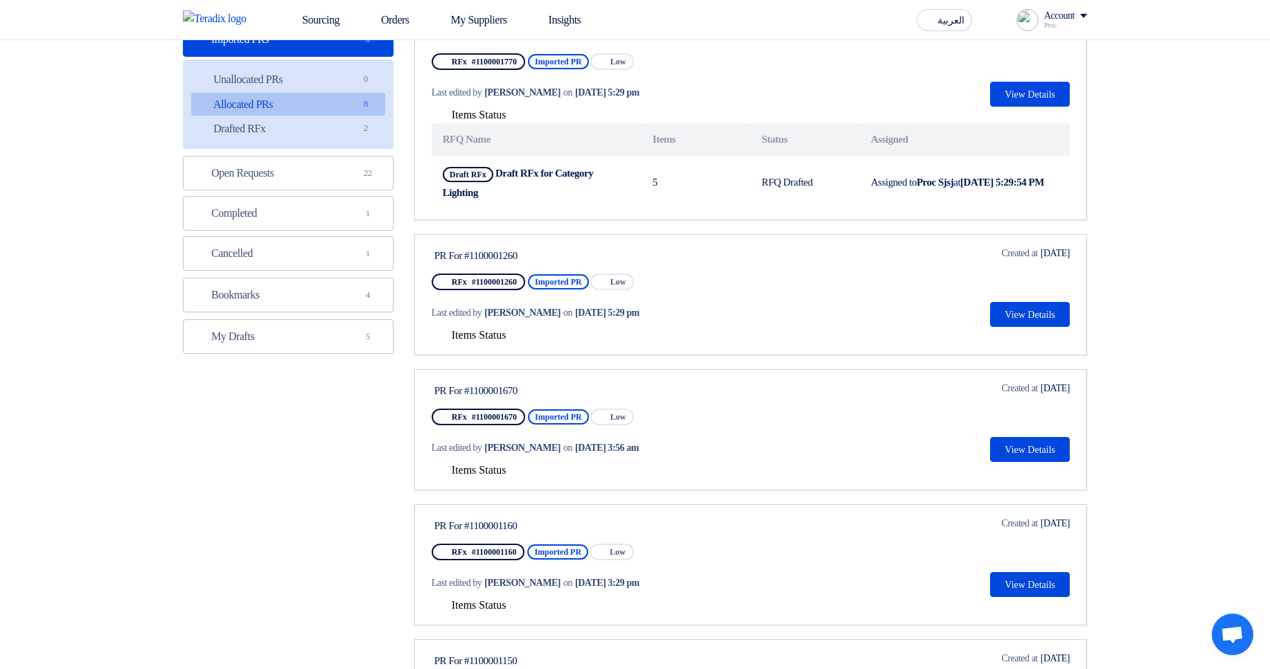
scroll to position [166, 0]
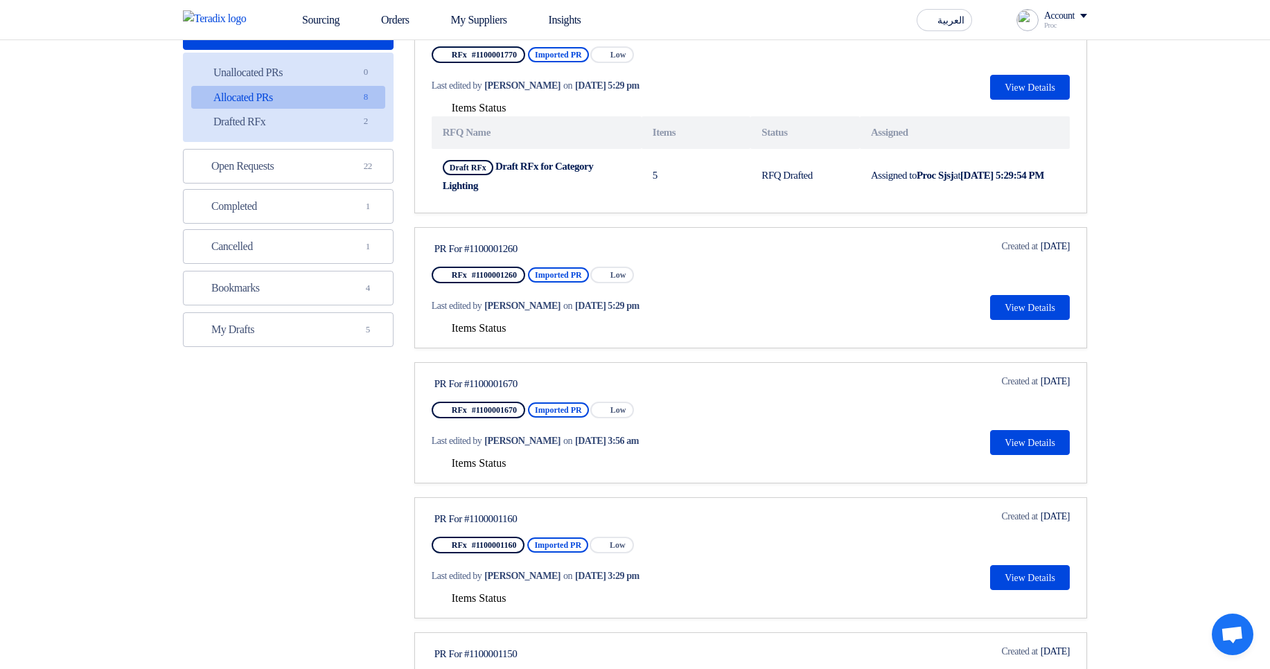
click at [478, 319] on div "Last edited by Hamda Jjjw on Sep 2, 2025, 5:29 pm" at bounding box center [564, 306] width 265 height 28
click at [478, 334] on span "Items Status" at bounding box center [479, 328] width 55 height 12
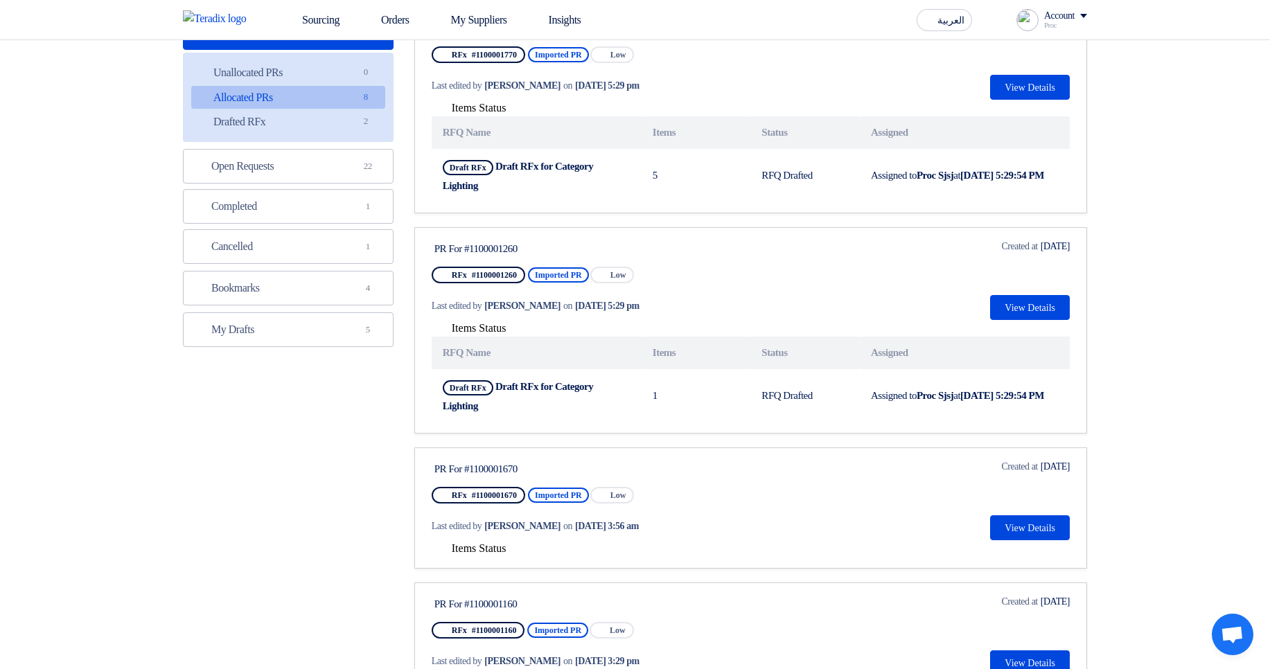
scroll to position [333, 0]
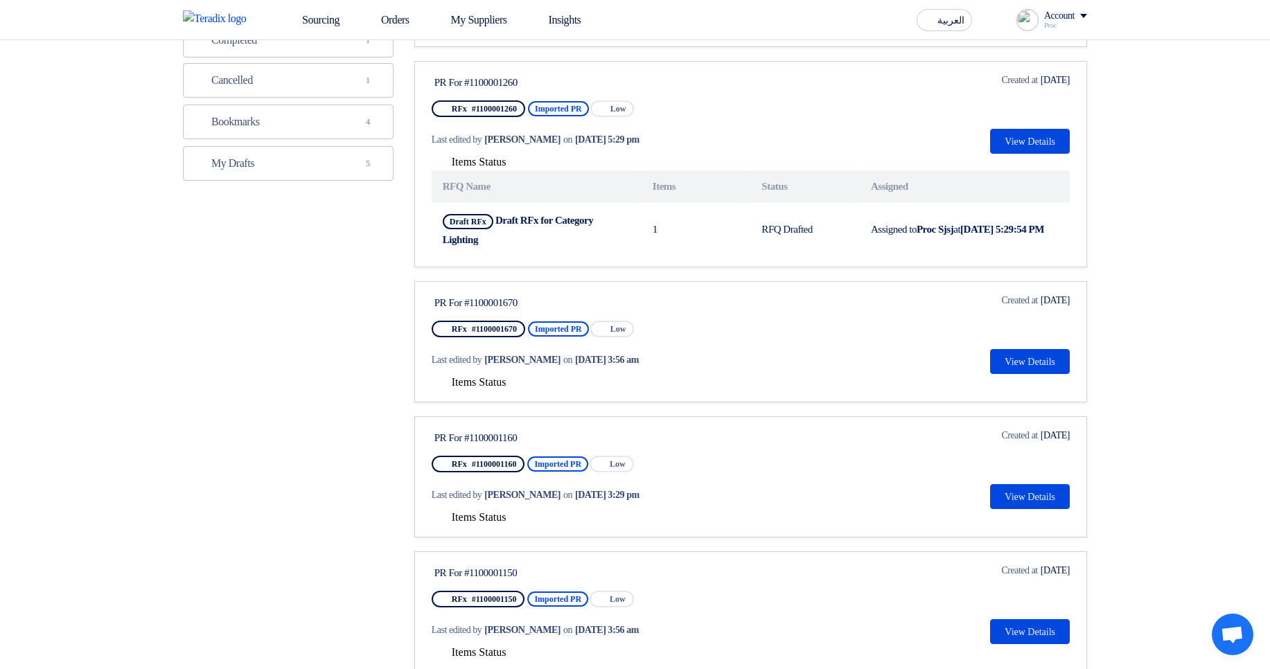
click at [507, 377] on span "Items Status" at bounding box center [479, 382] width 55 height 12
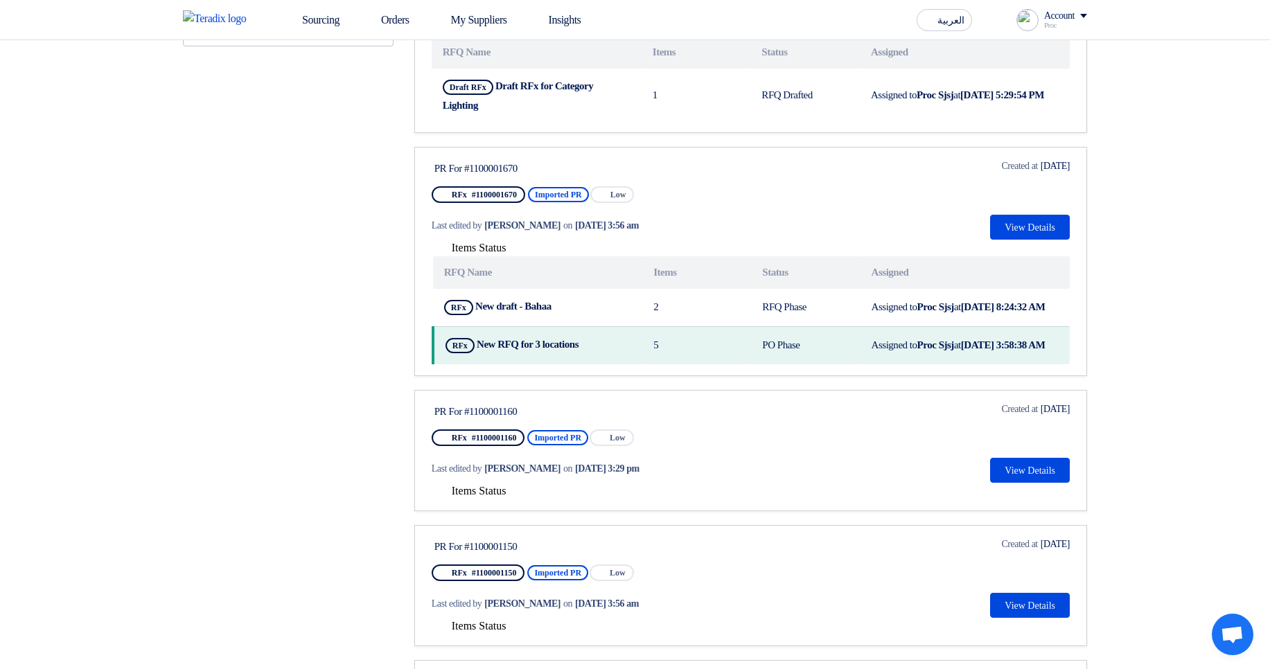
scroll to position [499, 0]
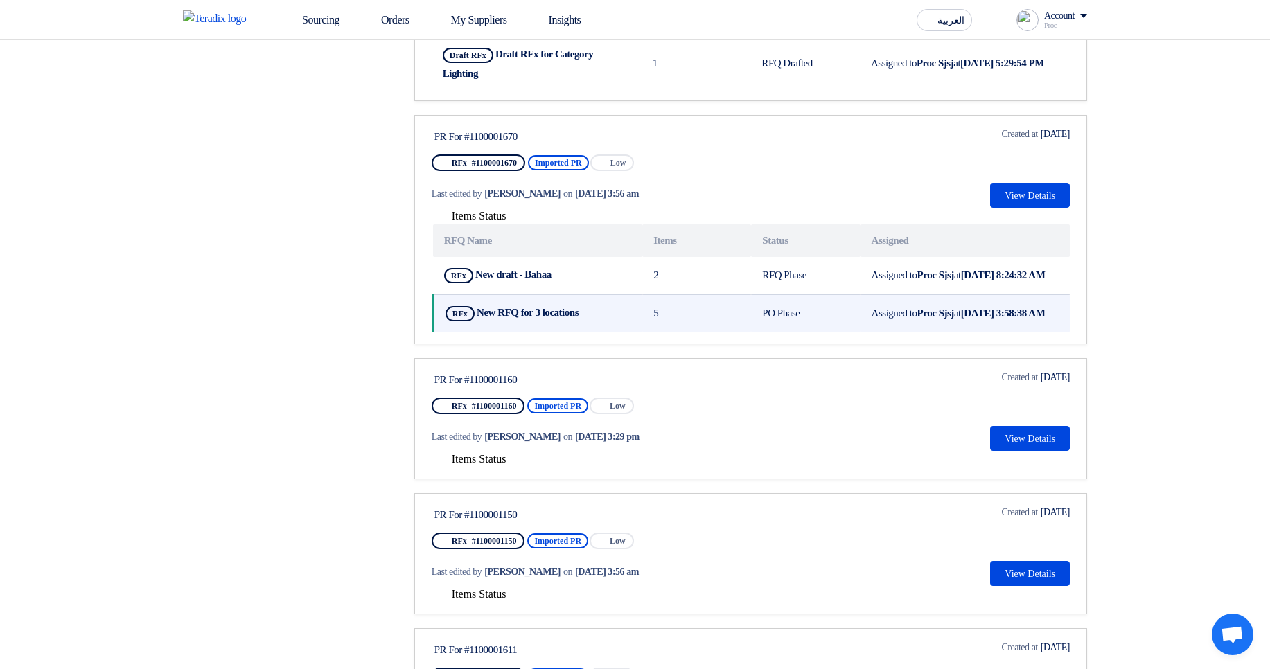
click at [904, 319] on span "Assigned to Proc Sjsj at Aug 22, 2025, 3:58:38 AM" at bounding box center [959, 313] width 174 height 11
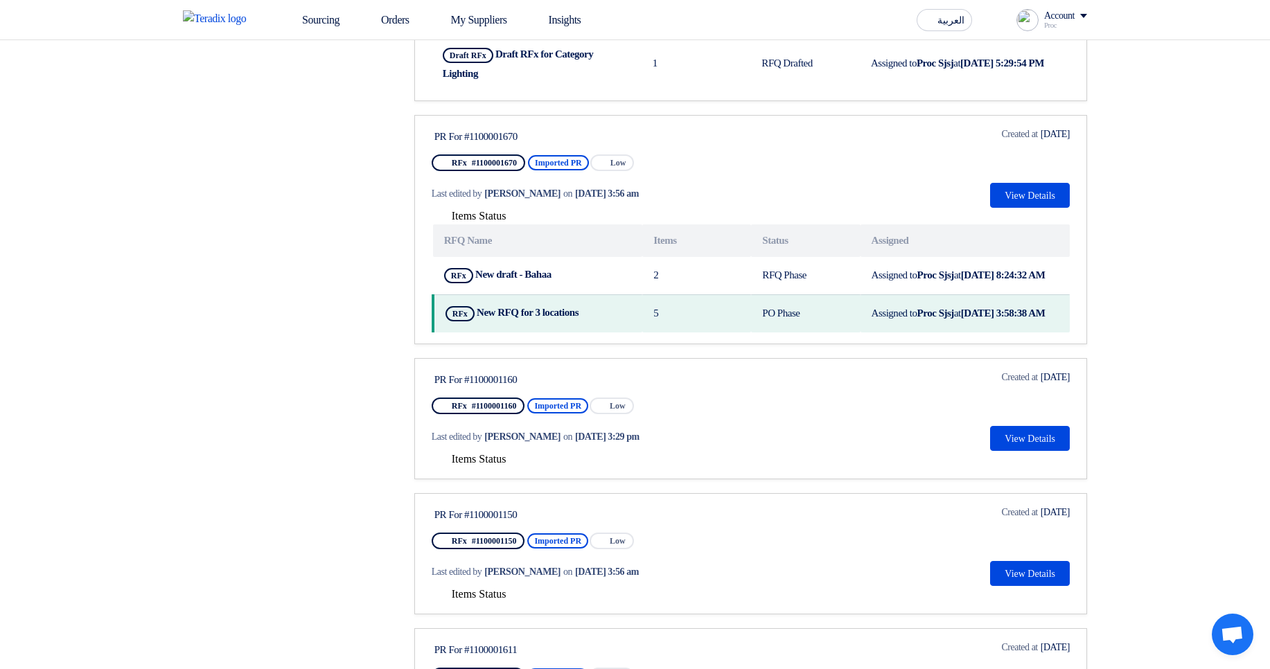
click at [1186, 304] on section "Purchase Requisitions Purchase Requisitions 0 Imported PRs Imported PRs 0 Unall…" at bounding box center [635, 337] width 1270 height 1448
